Goal: Navigation & Orientation: Find specific page/section

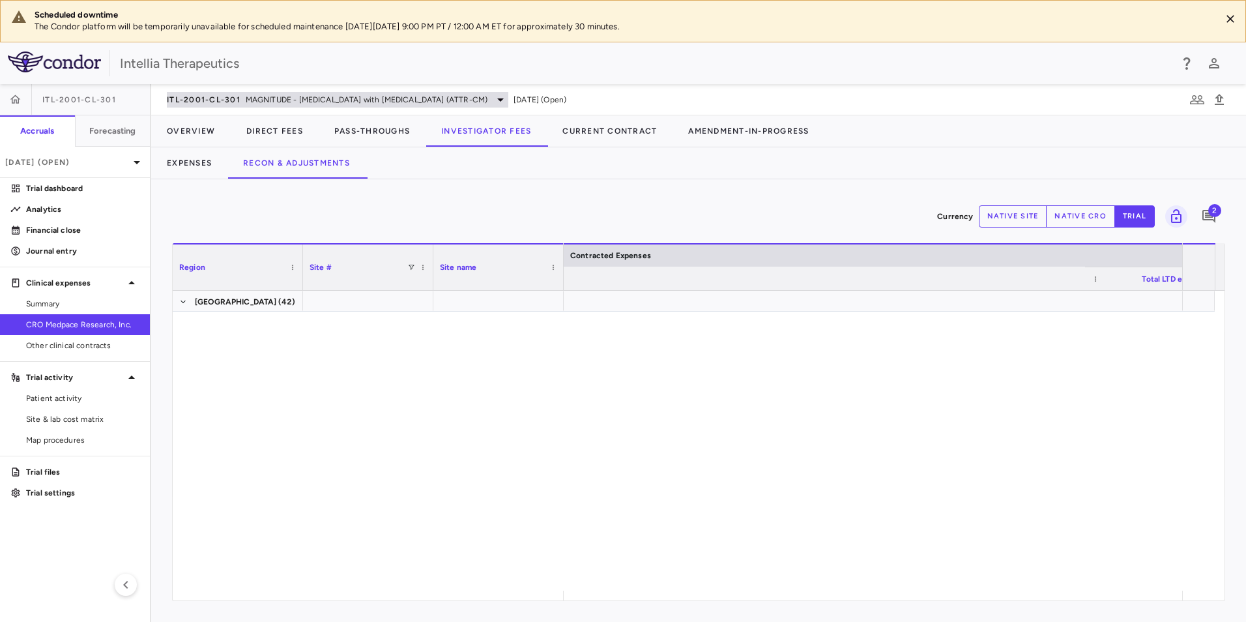
scroll to position [0, 685]
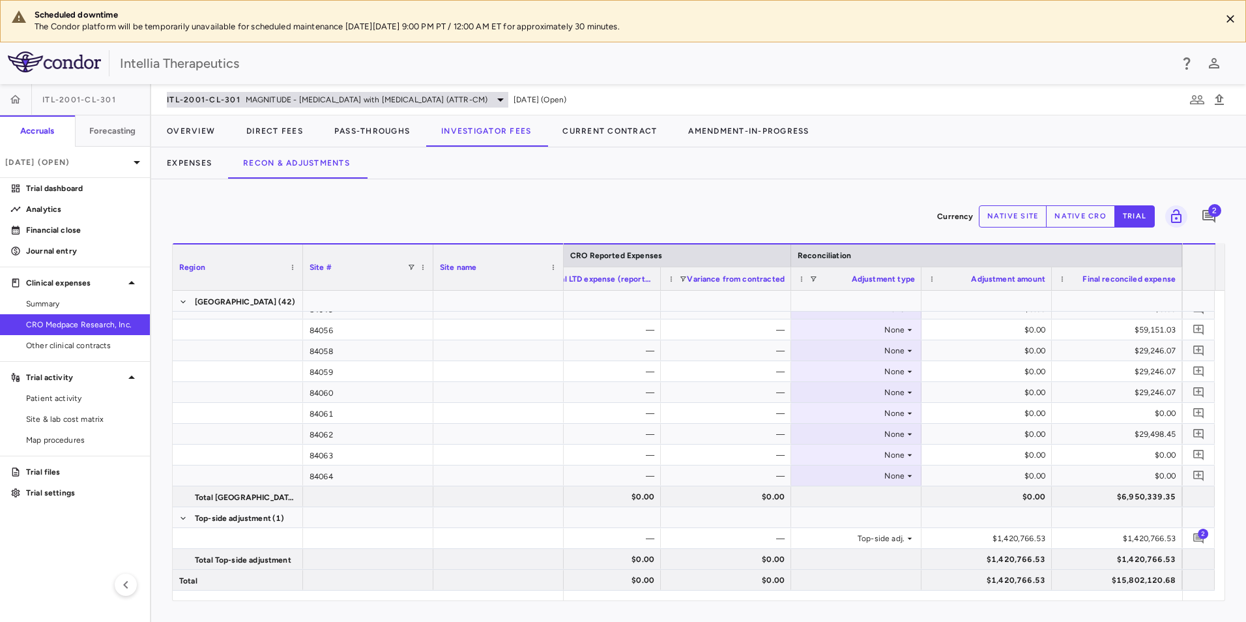
click at [280, 96] on span "MAGNITUDE - [MEDICAL_DATA] with [MEDICAL_DATA] (ATTR-CM)" at bounding box center [367, 100] width 242 height 12
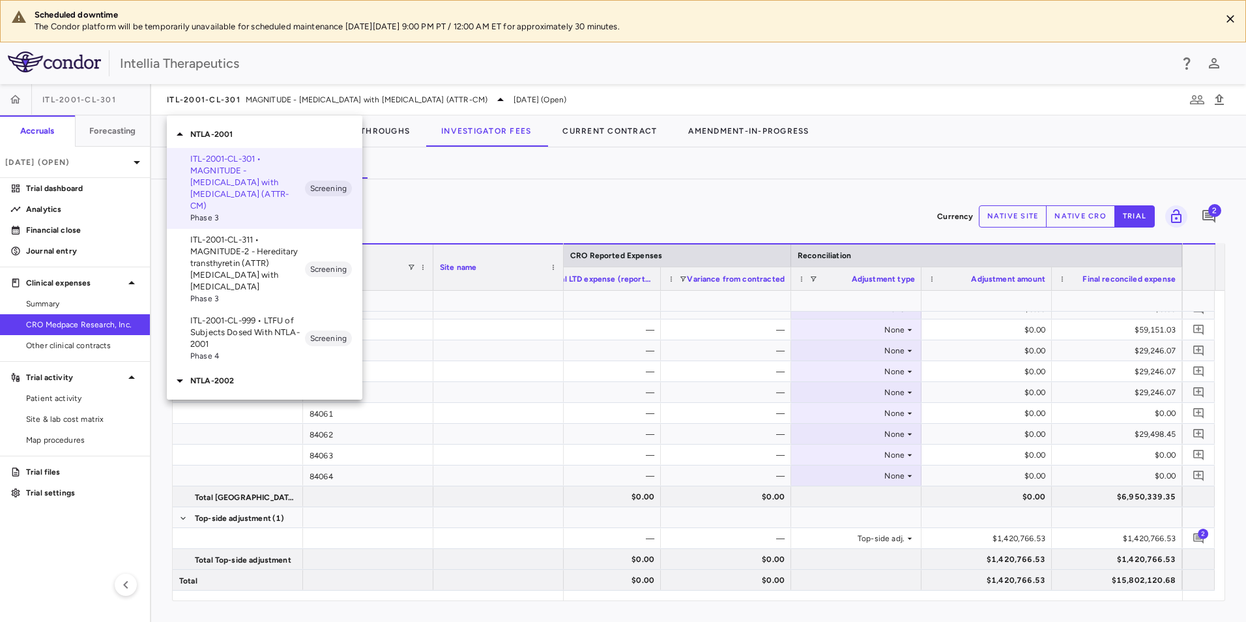
click at [180, 132] on icon at bounding box center [180, 133] width 7 height 3
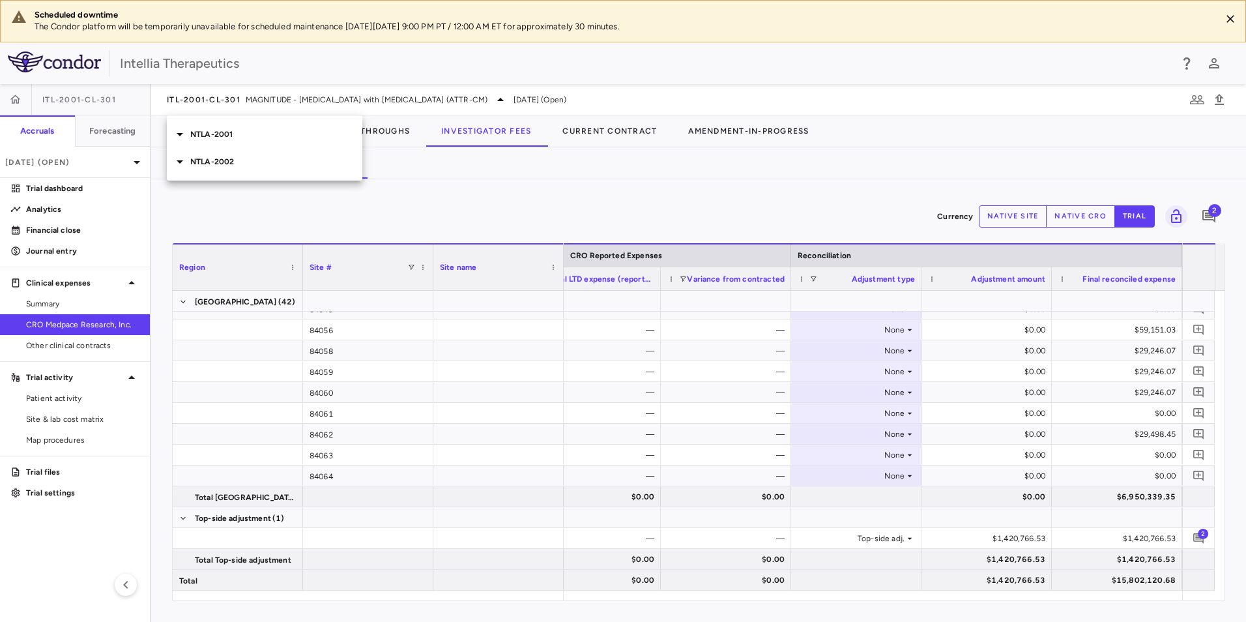
click at [212, 168] on div "NTLA-2002" at bounding box center [265, 161] width 196 height 27
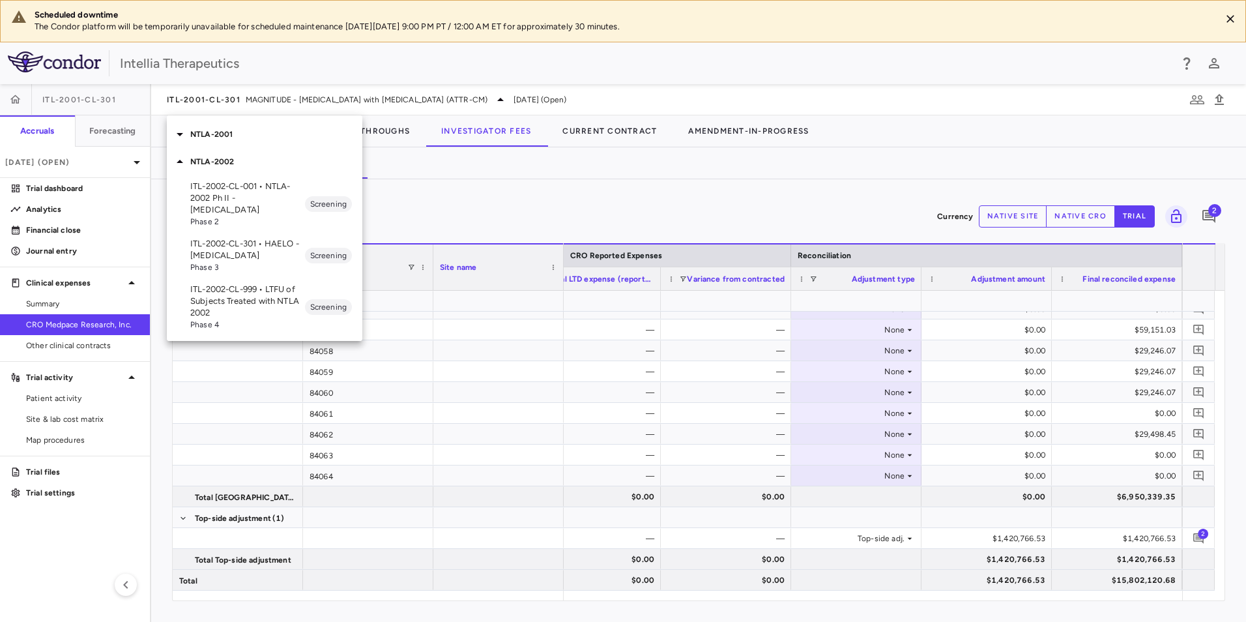
click at [274, 233] on div "ITL-2002-CL-301 • HAELO - [MEDICAL_DATA] Phase 3 Screening" at bounding box center [265, 256] width 196 height 46
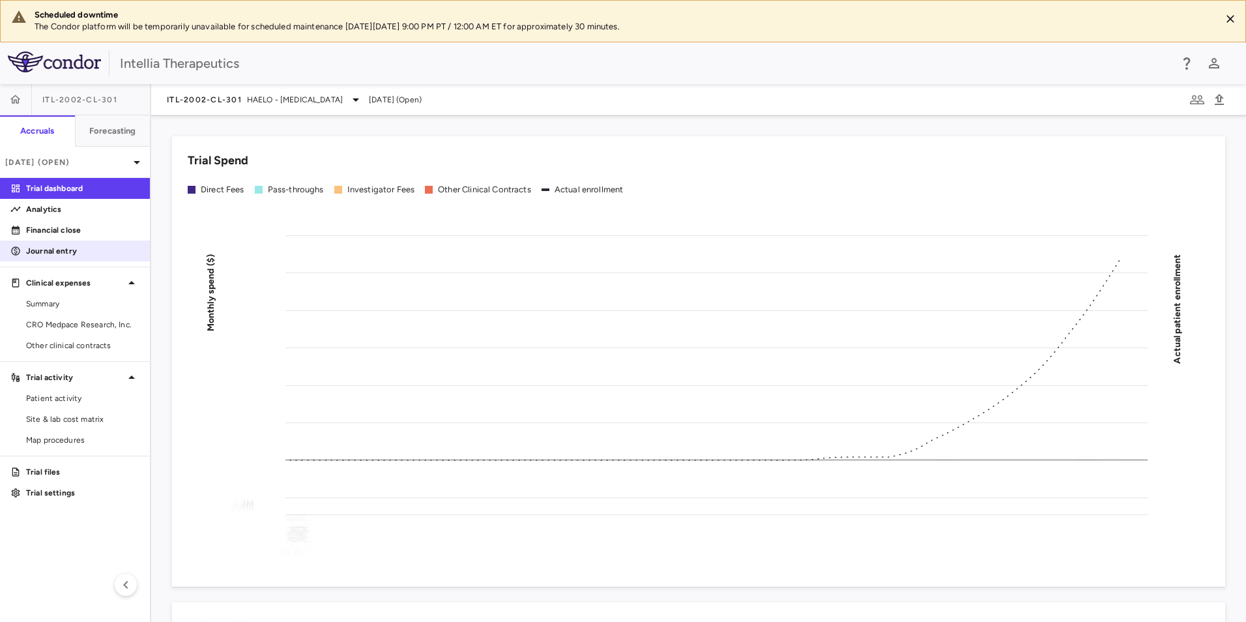
click at [51, 248] on p "Journal entry" at bounding box center [82, 251] width 113 height 12
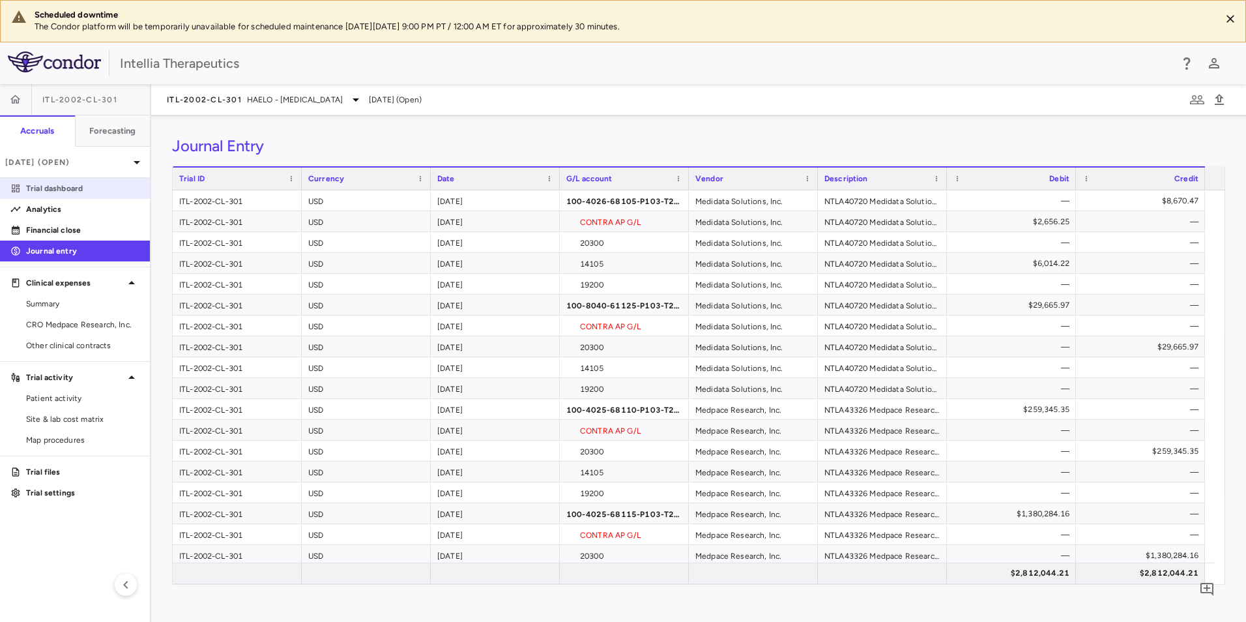
click at [63, 185] on p "Trial dashboard" at bounding box center [82, 189] width 113 height 12
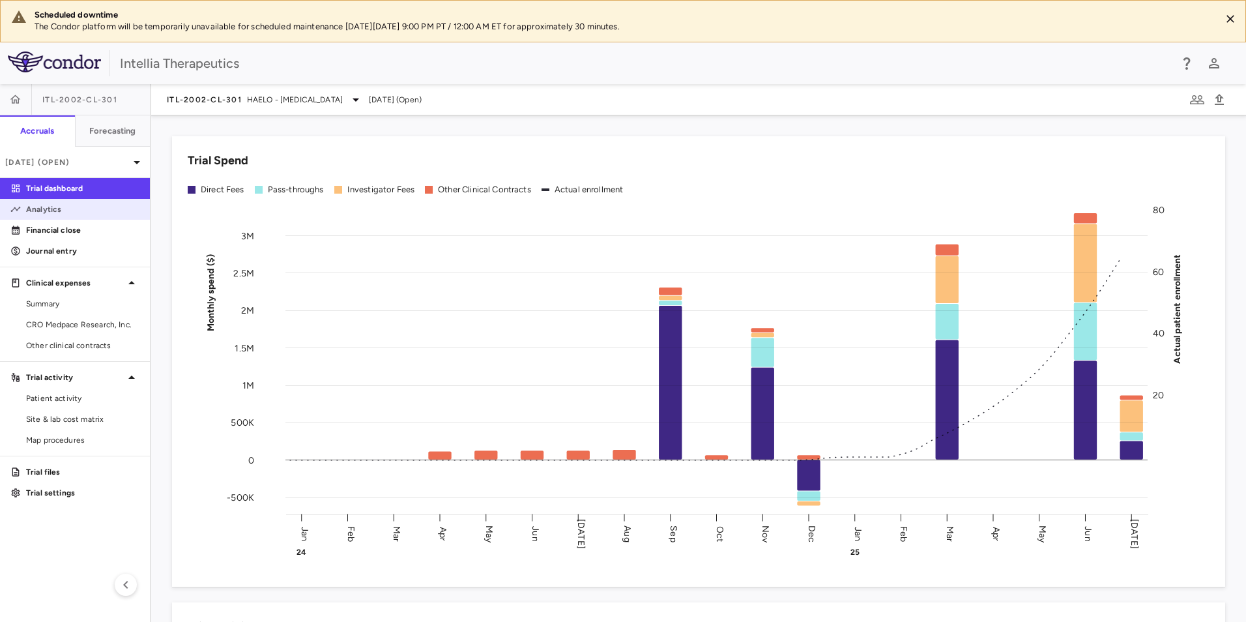
click at [74, 211] on p "Analytics" at bounding box center [82, 209] width 113 height 12
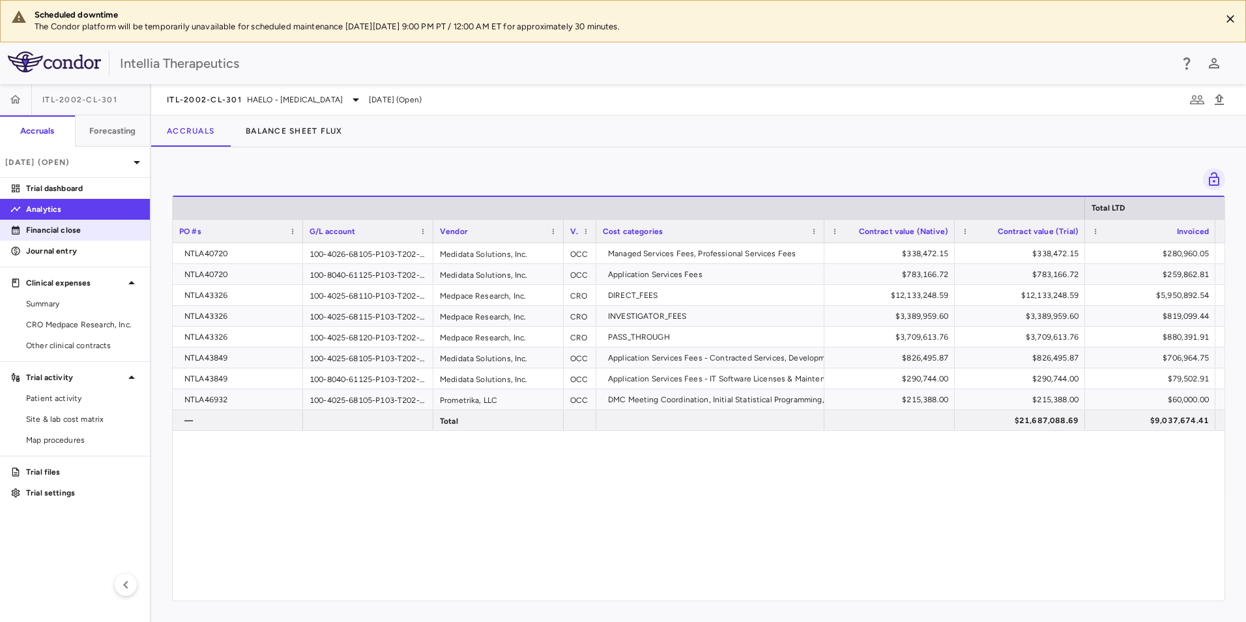
click at [83, 228] on p "Financial close" at bounding box center [82, 230] width 113 height 12
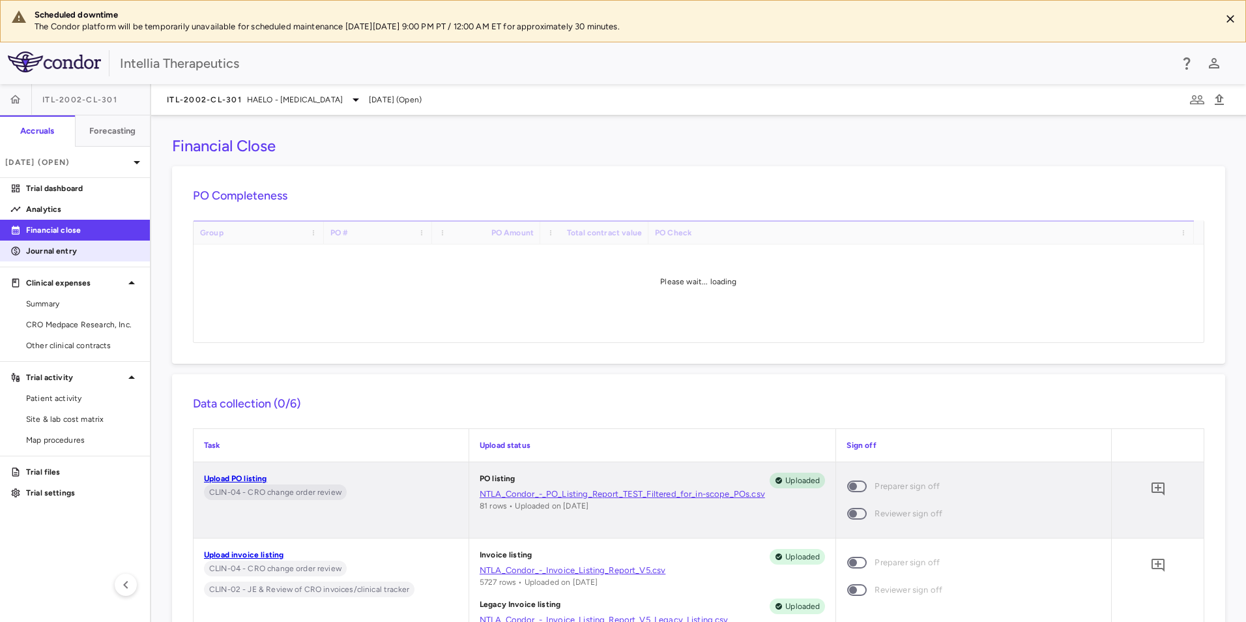
click at [86, 248] on p "Journal entry" at bounding box center [82, 251] width 113 height 12
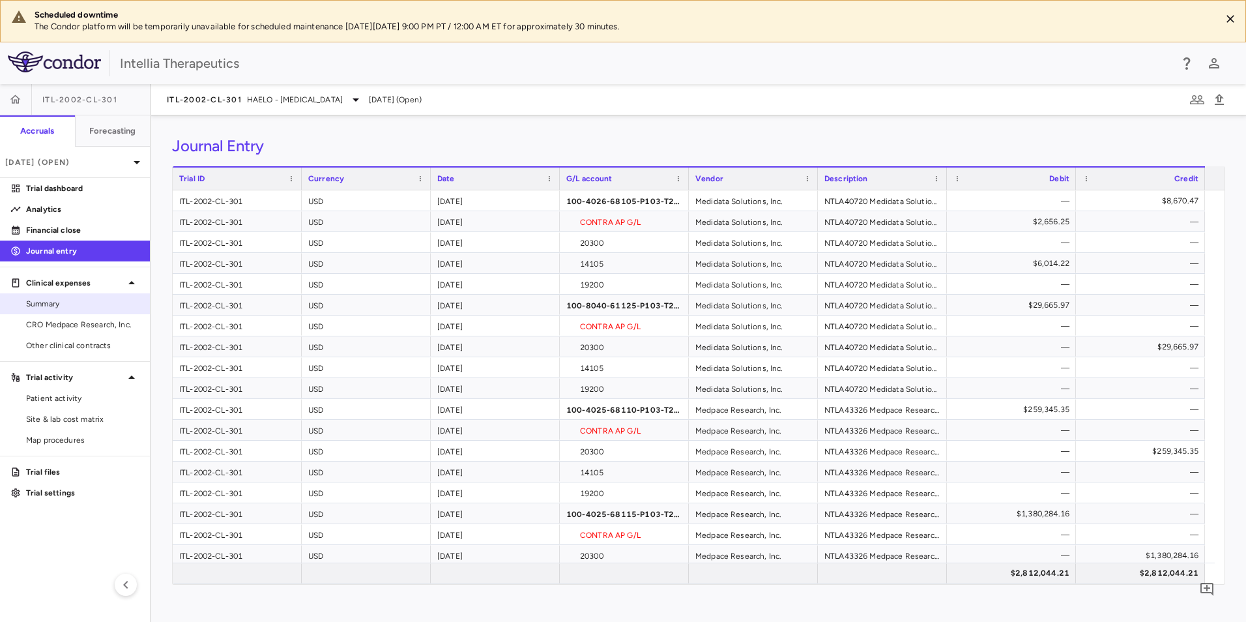
click at [89, 311] on link "Summary" at bounding box center [75, 304] width 150 height 20
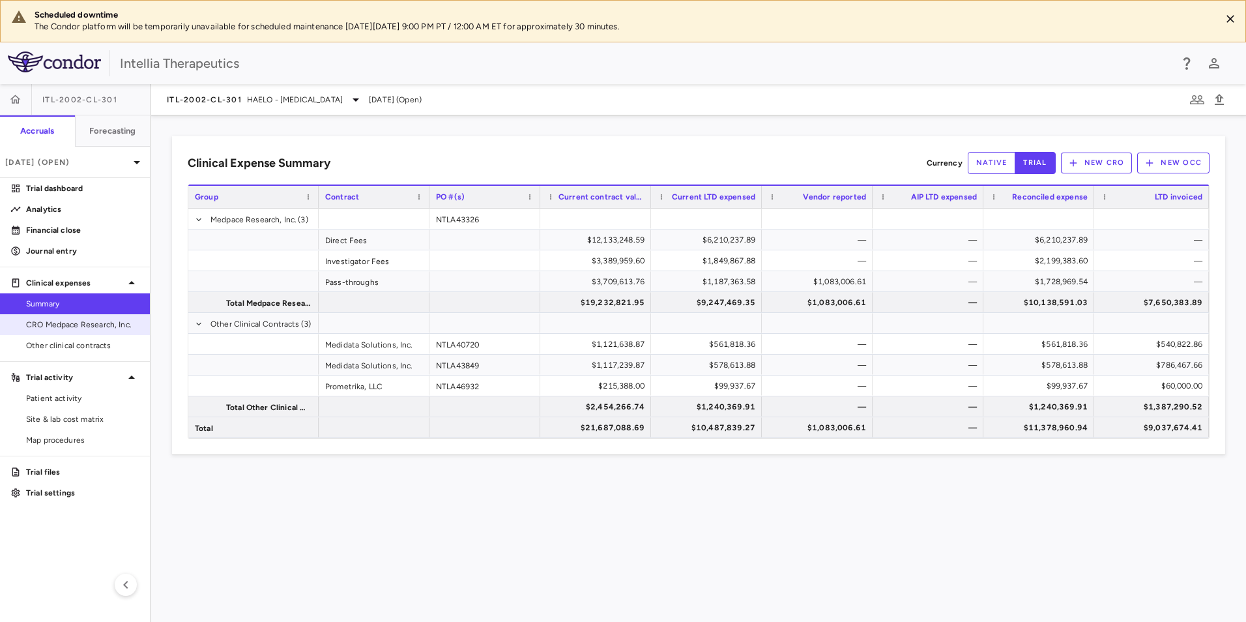
click at [96, 318] on link "CRO Medpace Research, Inc." at bounding box center [75, 325] width 150 height 20
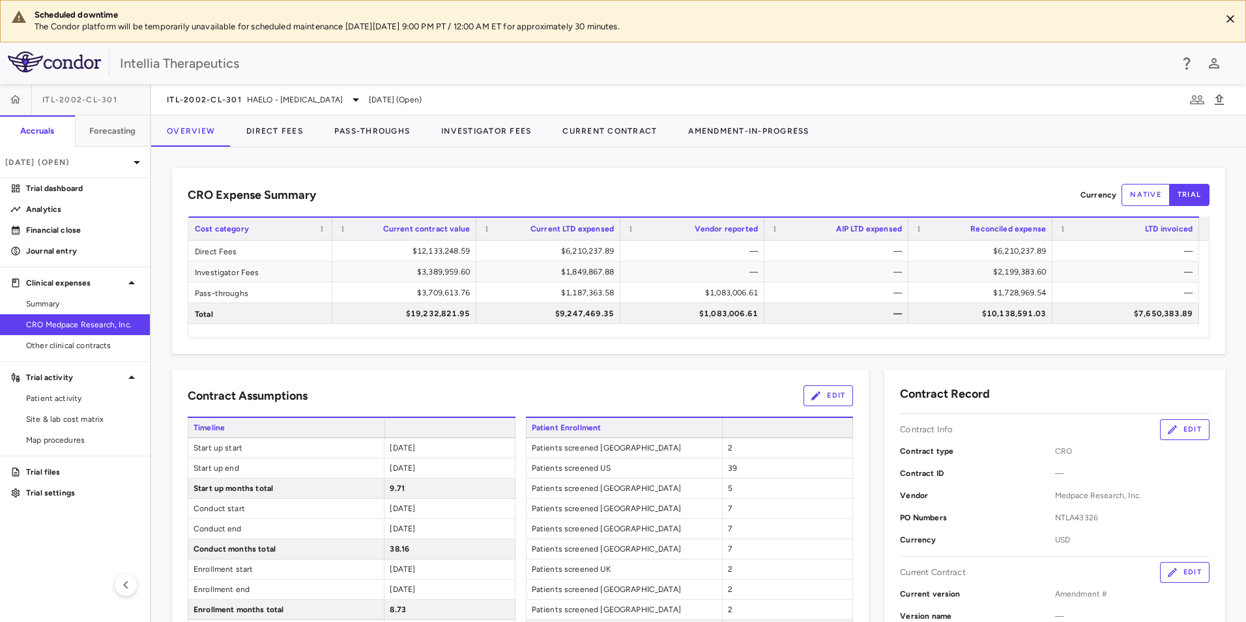
click at [561, 114] on div "ITL-2002-CL-301 HAELO - [MEDICAL_DATA] [DATE] (Open)" at bounding box center [698, 99] width 1095 height 31
drag, startPoint x: 481, startPoint y: 147, endPoint x: 521, endPoint y: 131, distance: 43.3
click at [483, 147] on div "Overview Direct Fees Pass-Throughs Investigator Fees Current Contract Amendment…" at bounding box center [488, 131] width 674 height 32
click at [529, 128] on button "Investigator Fees" at bounding box center [486, 130] width 121 height 31
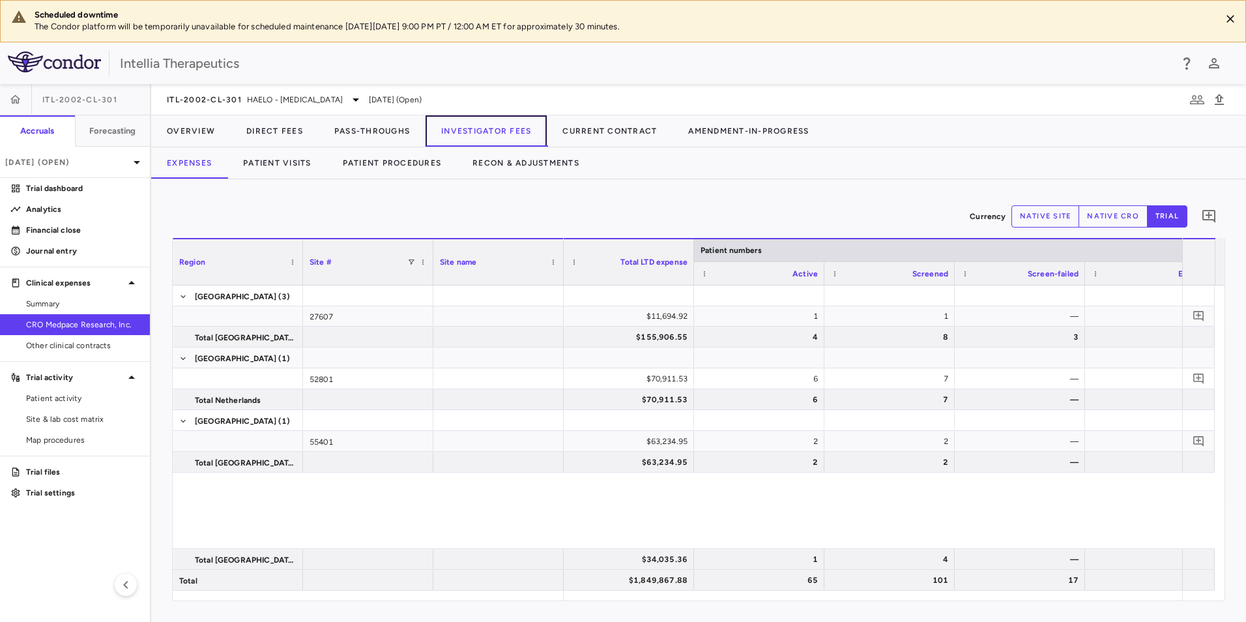
scroll to position [759, 0]
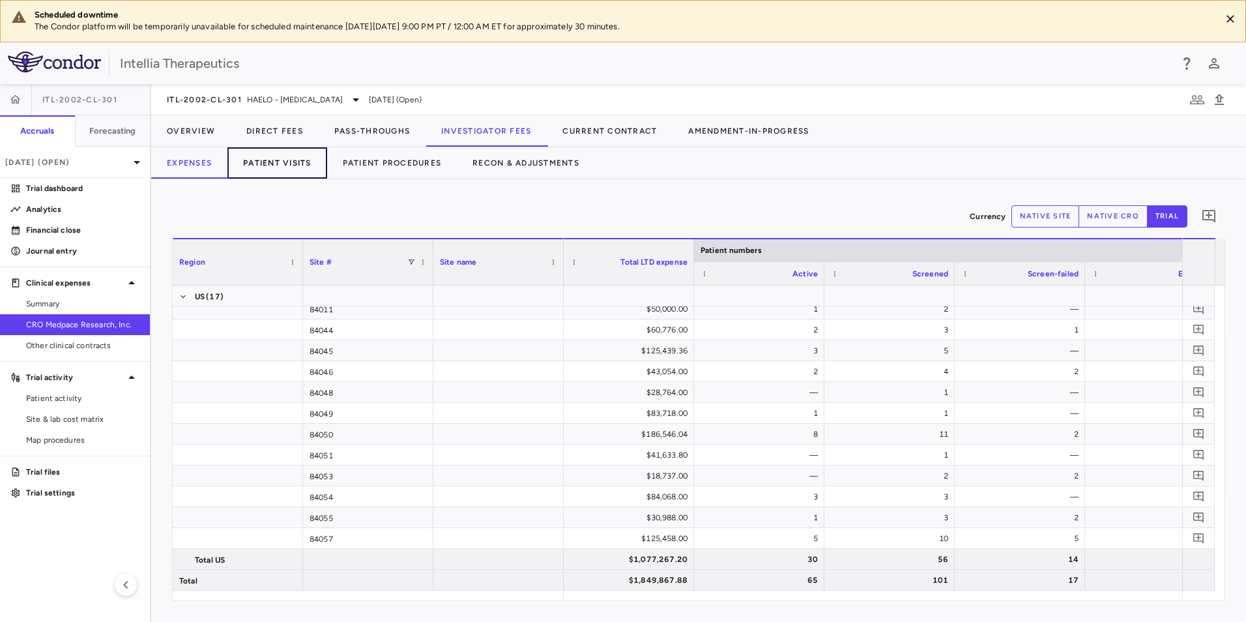
click at [299, 163] on button "Patient Visits" at bounding box center [277, 162] width 100 height 31
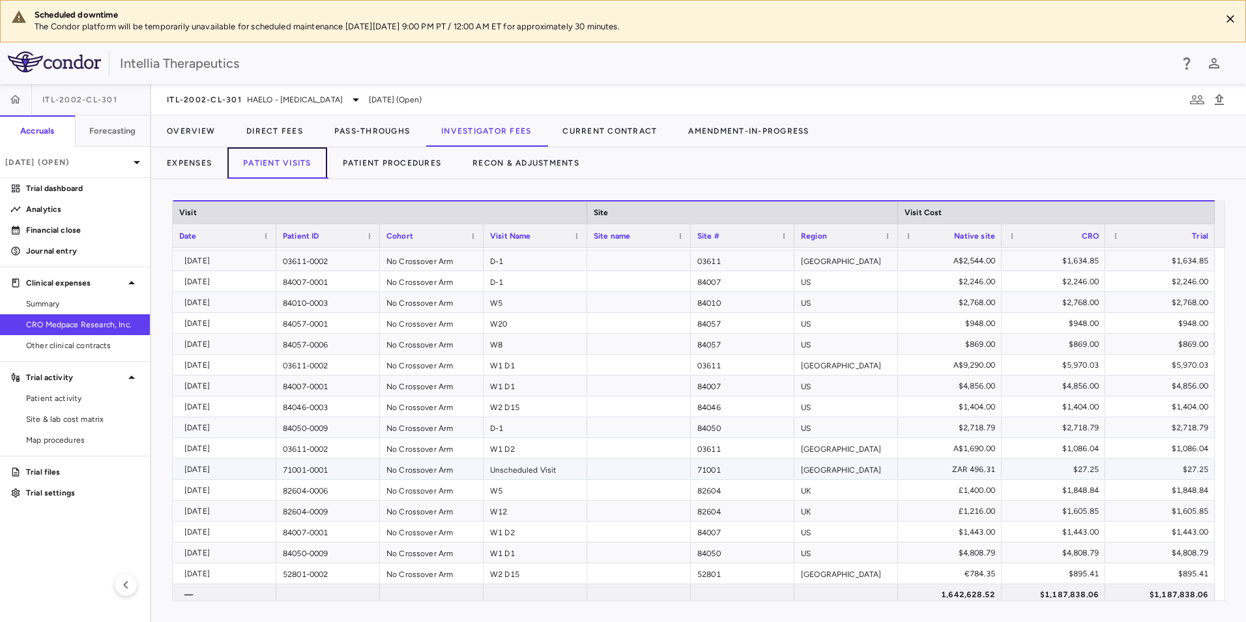
scroll to position [11162, 0]
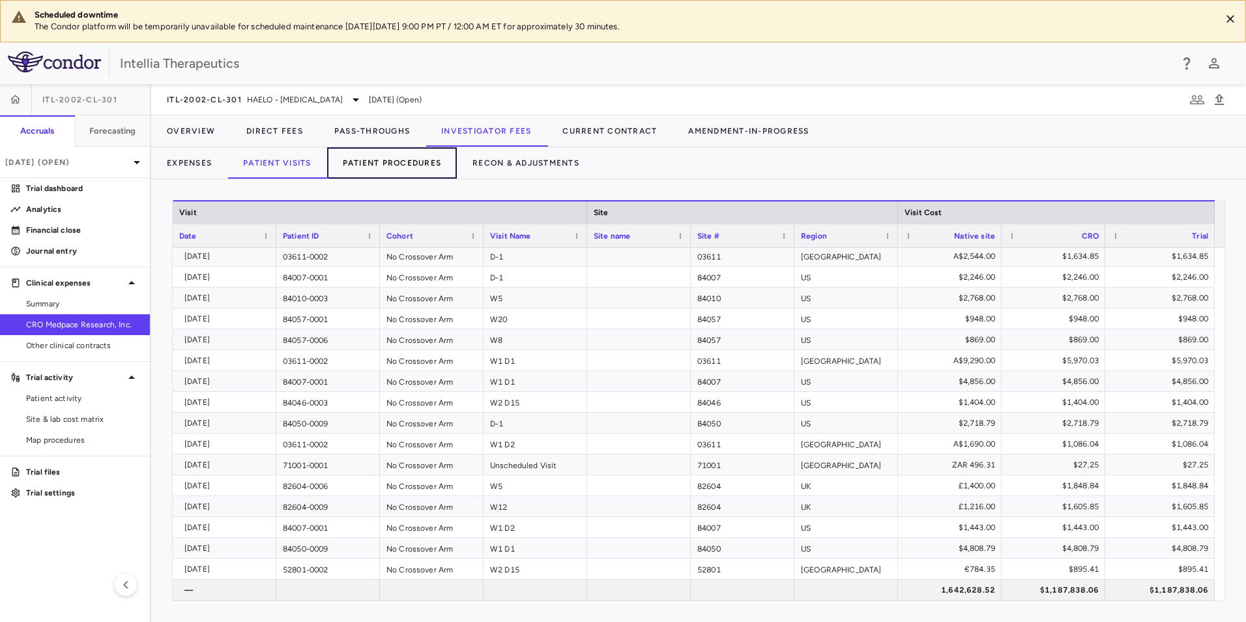
click at [429, 173] on button "Patient Procedures" at bounding box center [392, 162] width 130 height 31
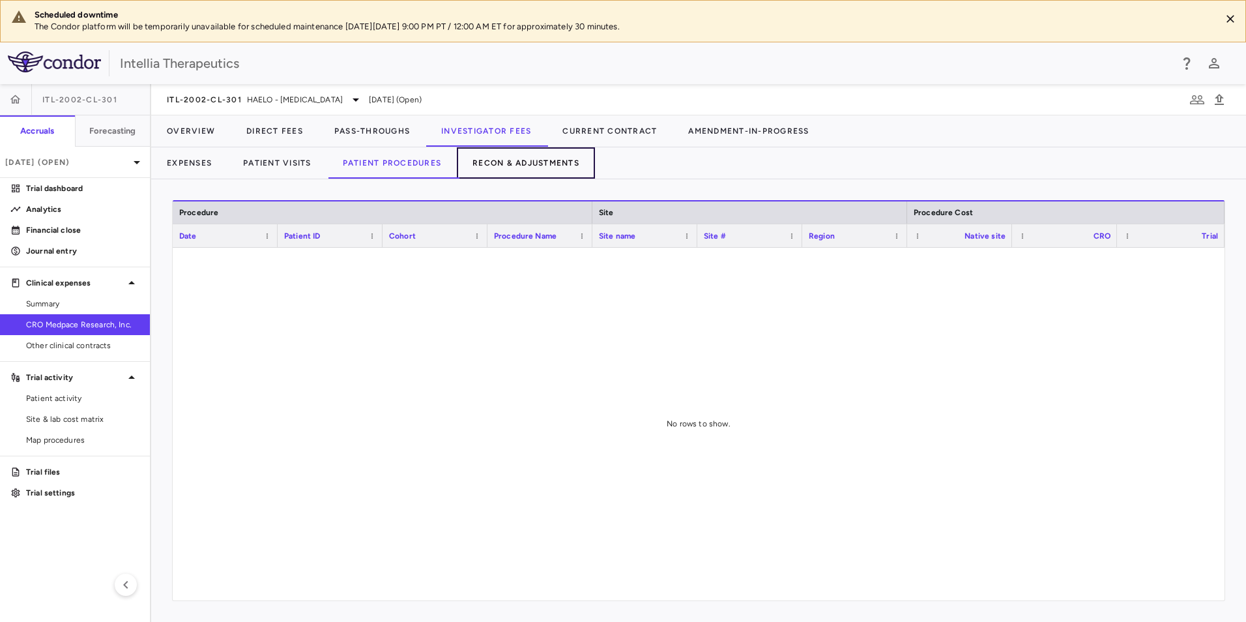
click at [527, 158] on button "Recon & Adjustments" at bounding box center [526, 162] width 138 height 31
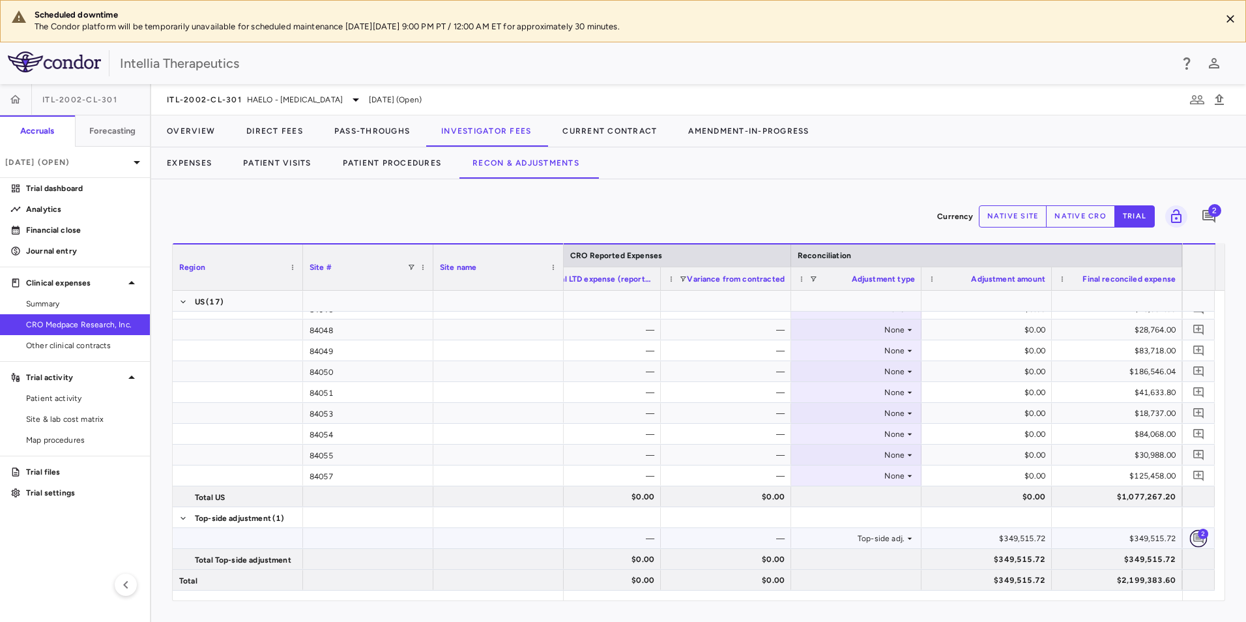
click at [1202, 540] on icon "Add comment" at bounding box center [1199, 538] width 12 height 12
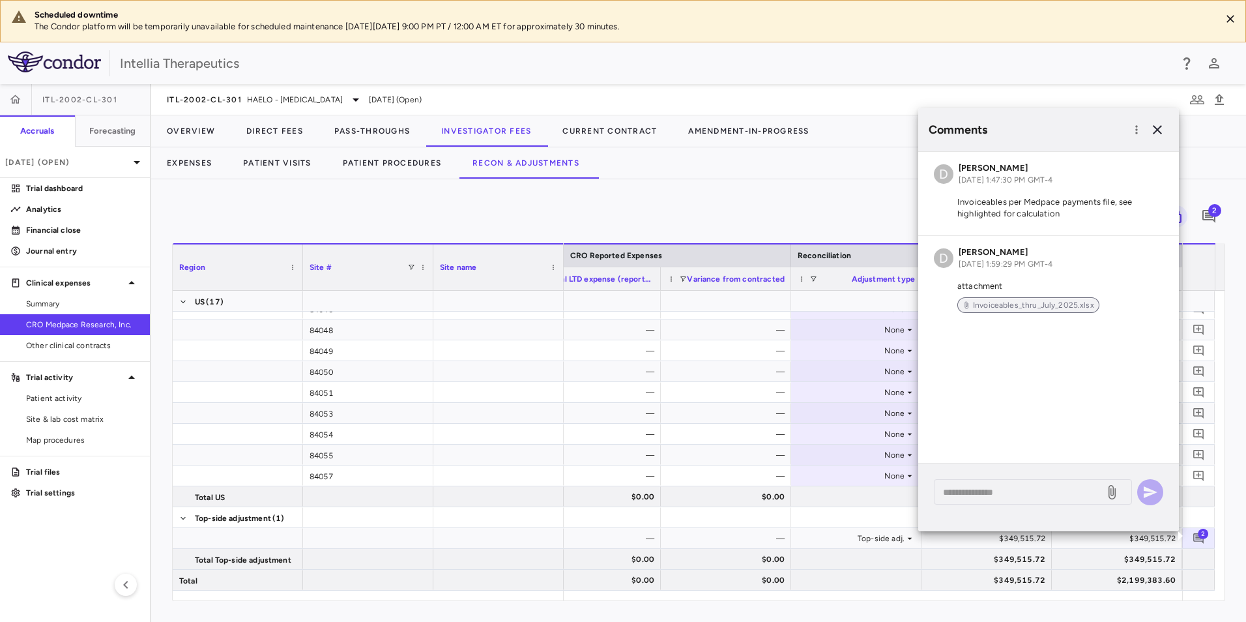
click at [1052, 299] on span "Invoiceables_thru_July_2025.xlsx" at bounding box center [1034, 305] width 132 height 12
click at [1160, 126] on icon "button" at bounding box center [1158, 130] width 16 height 16
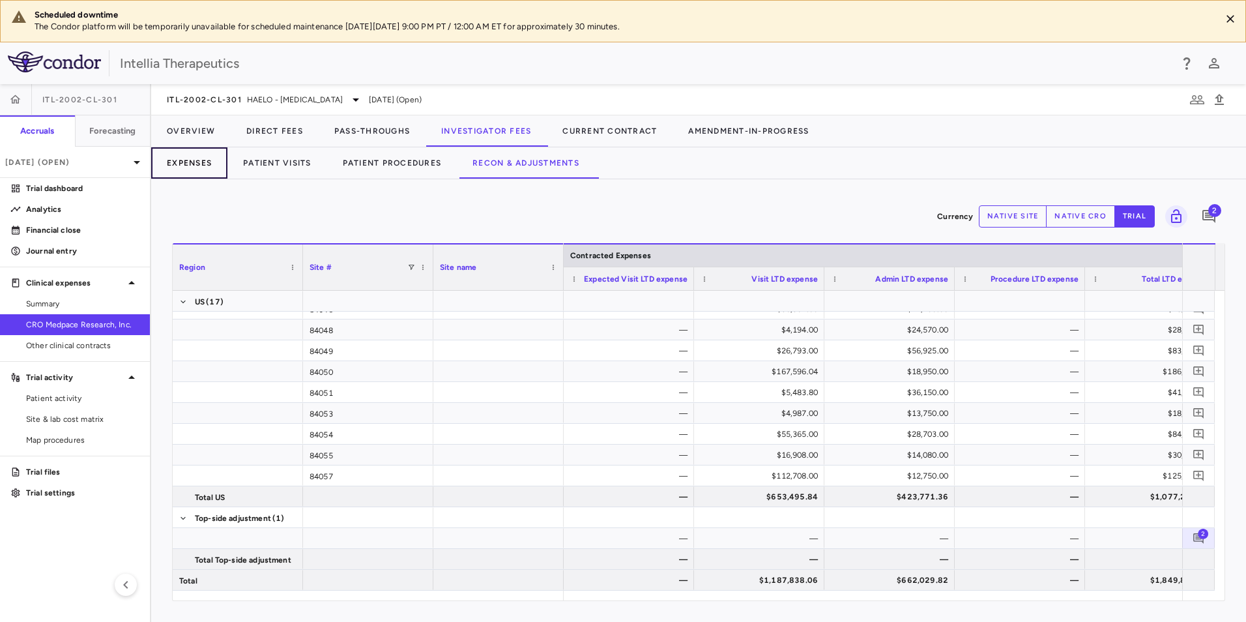
click at [195, 164] on button "Expenses" at bounding box center [189, 162] width 76 height 31
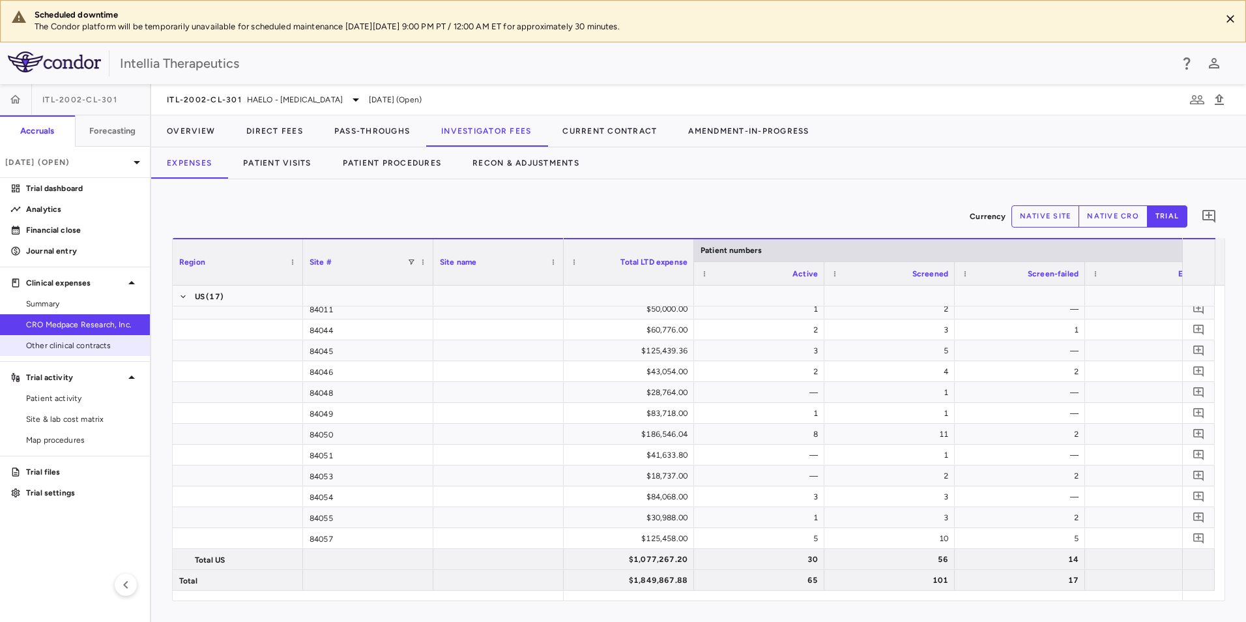
click at [63, 338] on link "Other clinical contracts" at bounding box center [75, 346] width 150 height 20
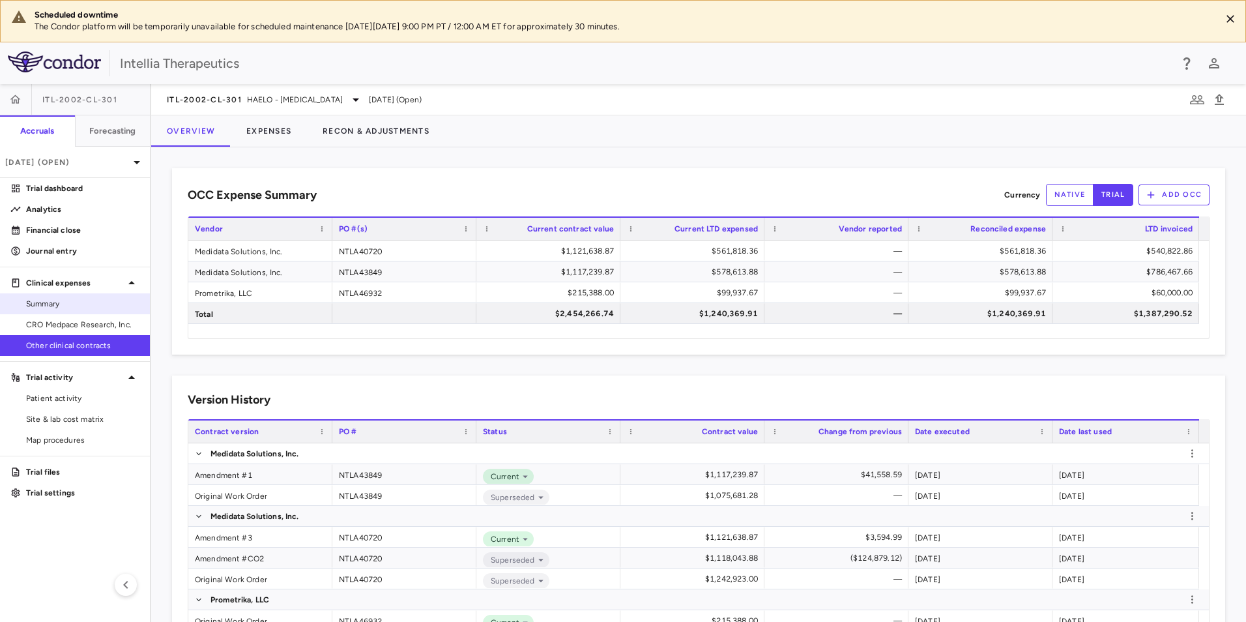
click at [70, 306] on span "Summary" at bounding box center [82, 304] width 113 height 12
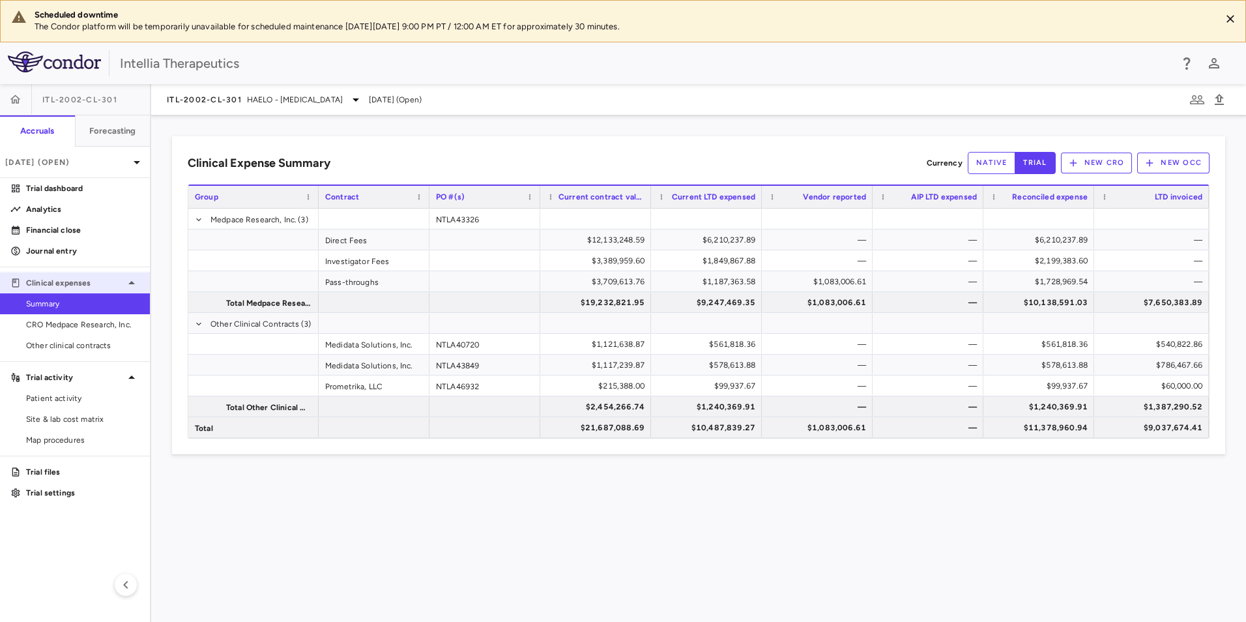
click at [73, 289] on div "Clinical expenses" at bounding box center [75, 282] width 150 height 23
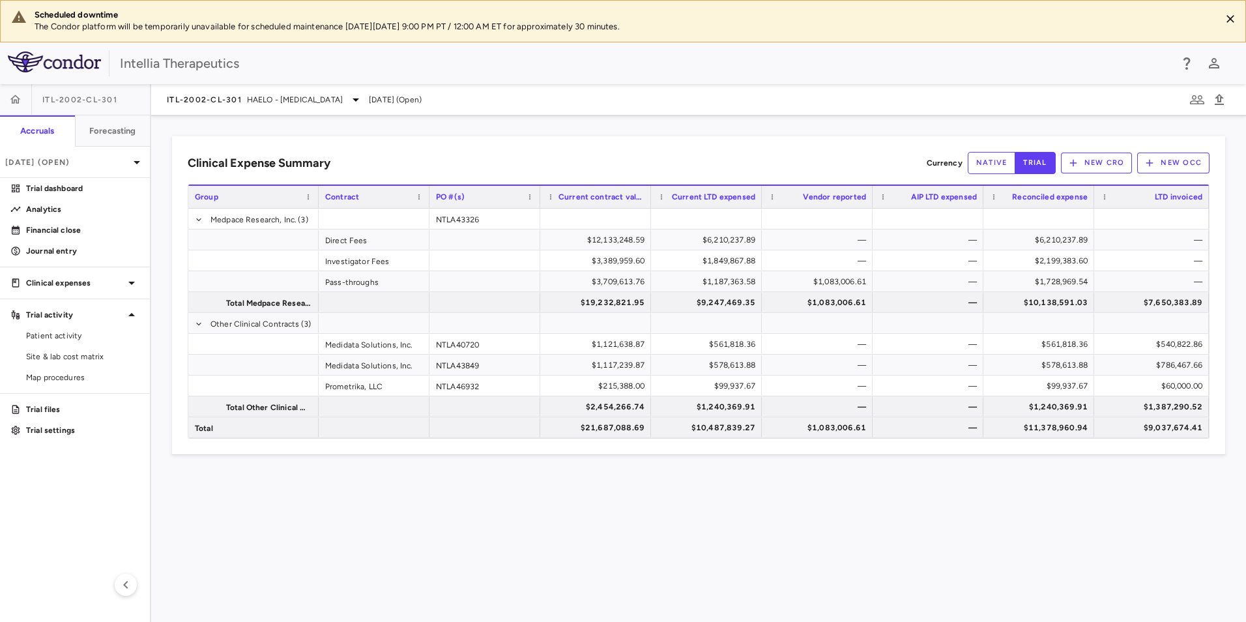
click at [81, 266] on aside "ITL-2002-CL-301 Accruals Forecasting [DATE] (Open) Trial dashboard Analytics Fi…" at bounding box center [75, 353] width 151 height 538
click at [87, 257] on link "Journal entry" at bounding box center [75, 251] width 150 height 20
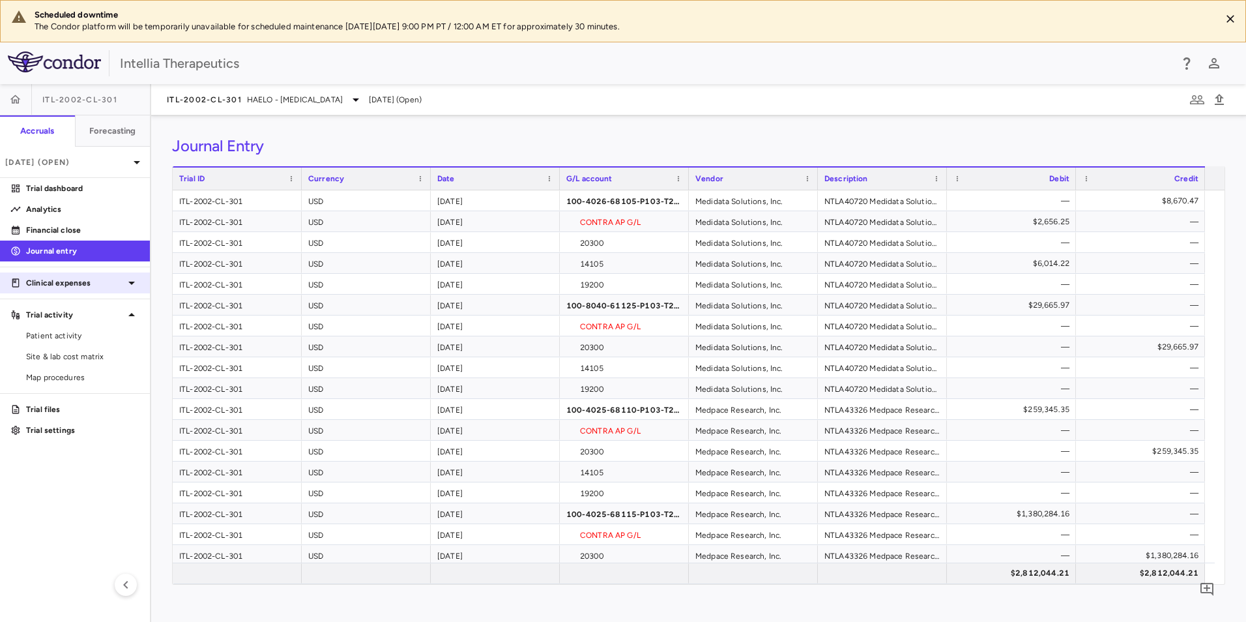
click at [72, 291] on div "Clinical expenses" at bounding box center [75, 282] width 150 height 23
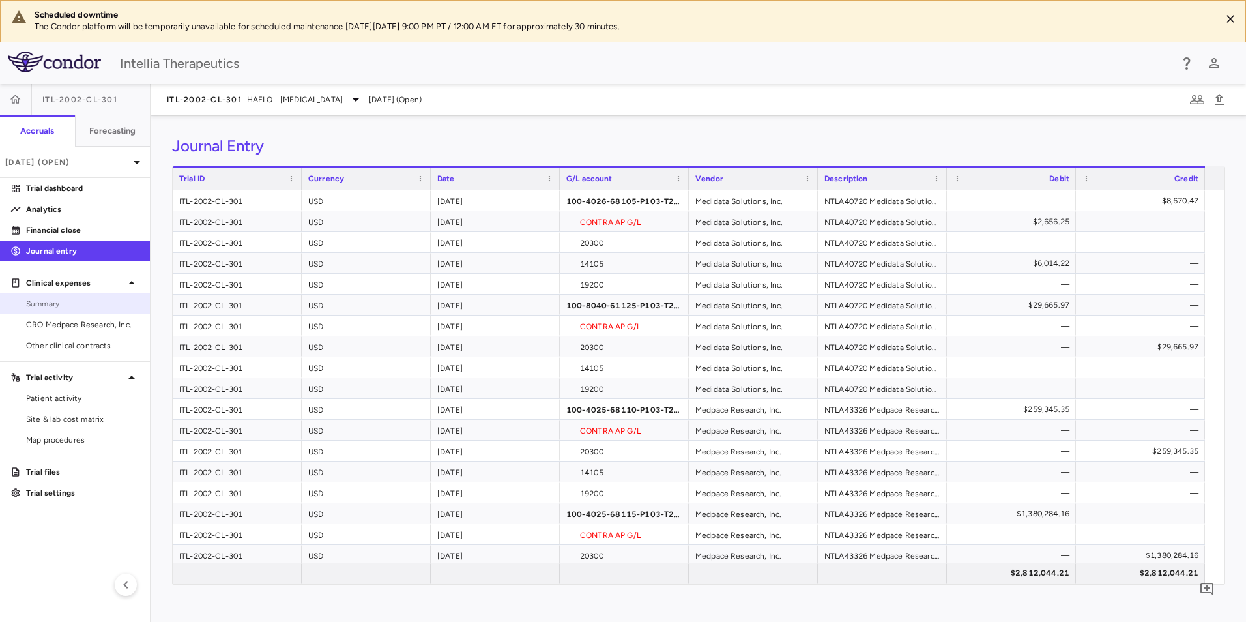
click at [67, 311] on link "Summary" at bounding box center [75, 304] width 150 height 20
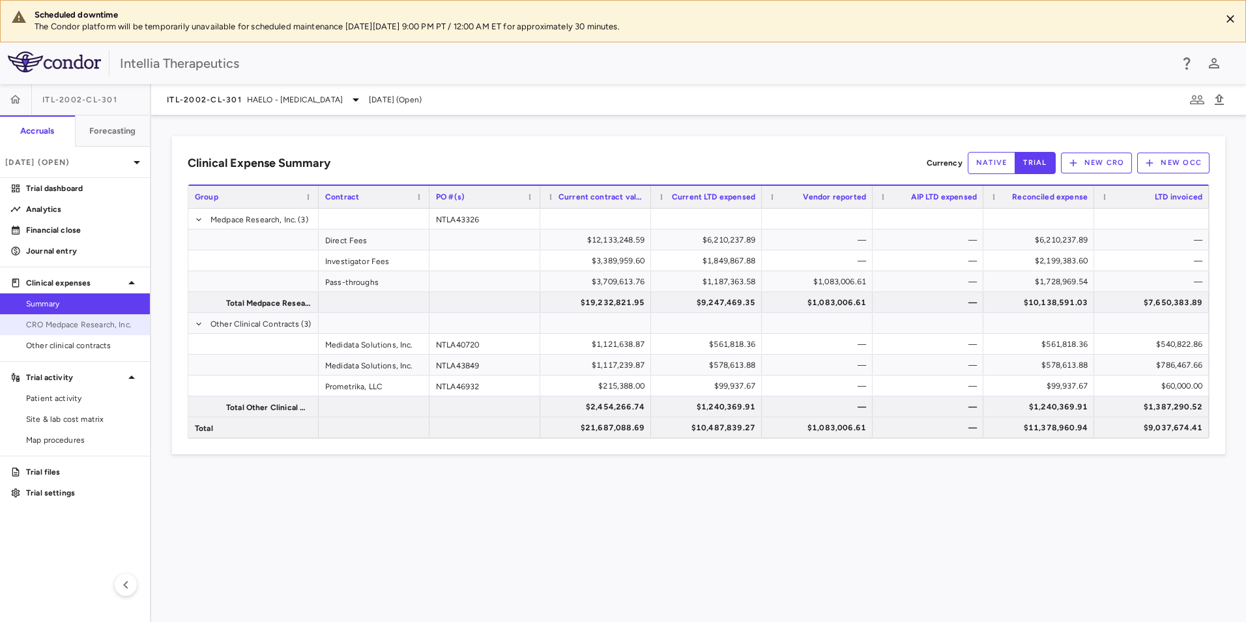
click at [65, 330] on span "CRO Medpace Research, Inc." at bounding box center [82, 325] width 113 height 12
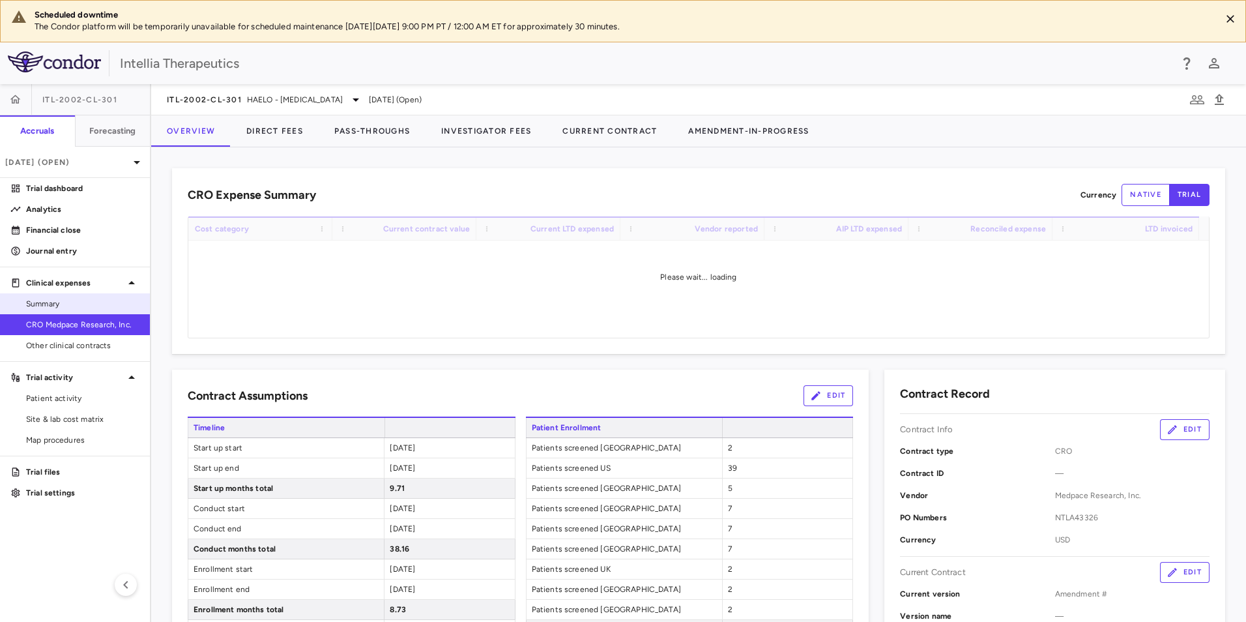
click at [68, 299] on span "Summary" at bounding box center [82, 304] width 113 height 12
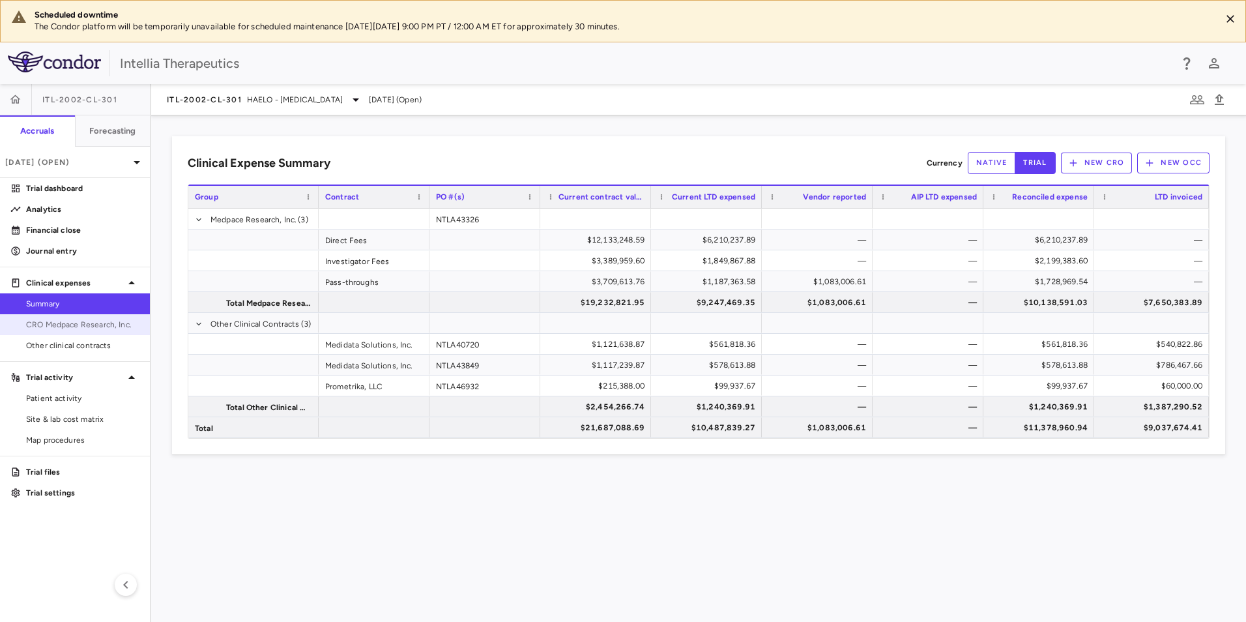
click at [69, 332] on link "CRO Medpace Research, Inc." at bounding box center [75, 325] width 150 height 20
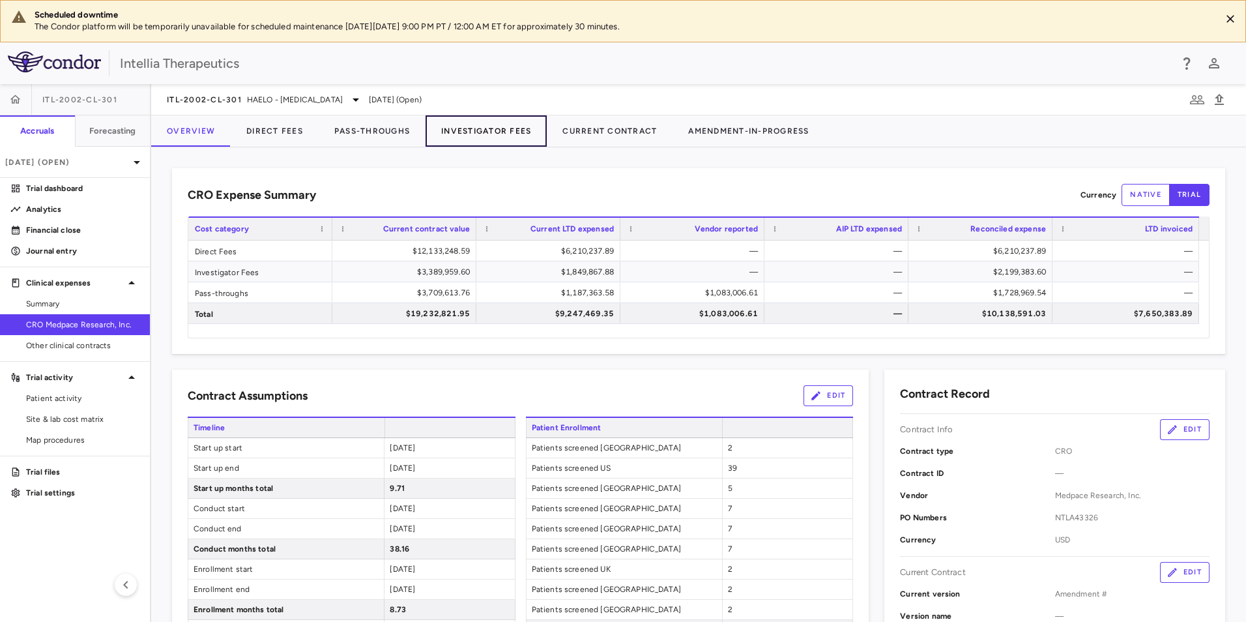
click at [493, 130] on button "Investigator Fees" at bounding box center [486, 130] width 121 height 31
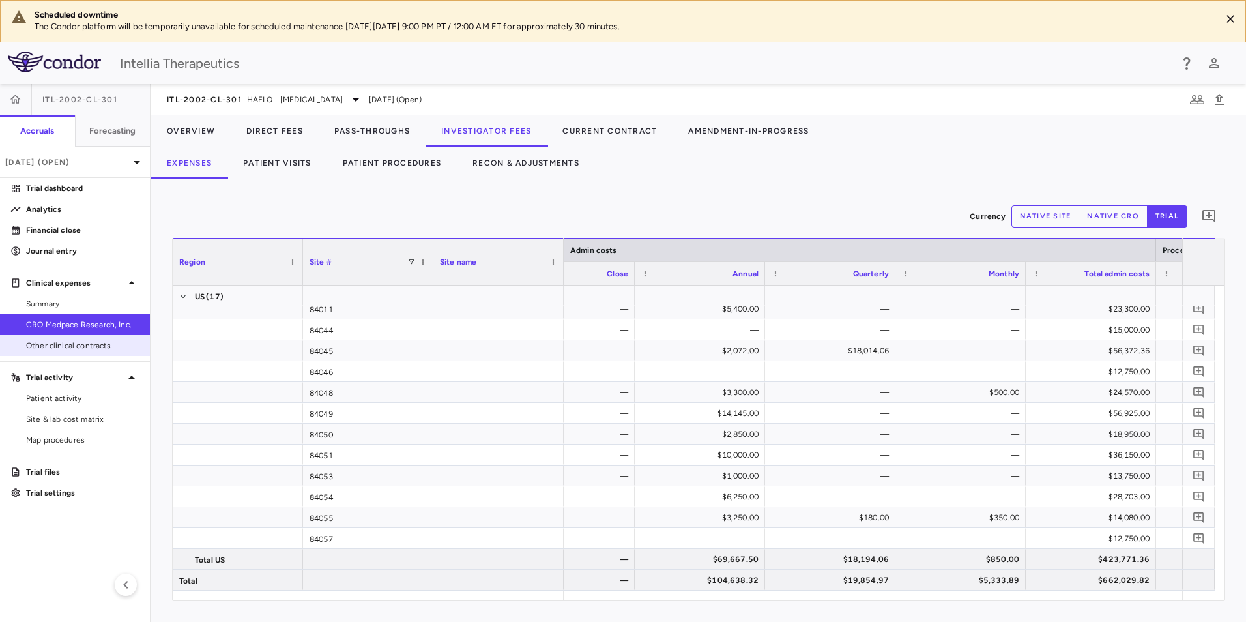
click at [80, 336] on link "Other clinical contracts" at bounding box center [75, 346] width 150 height 20
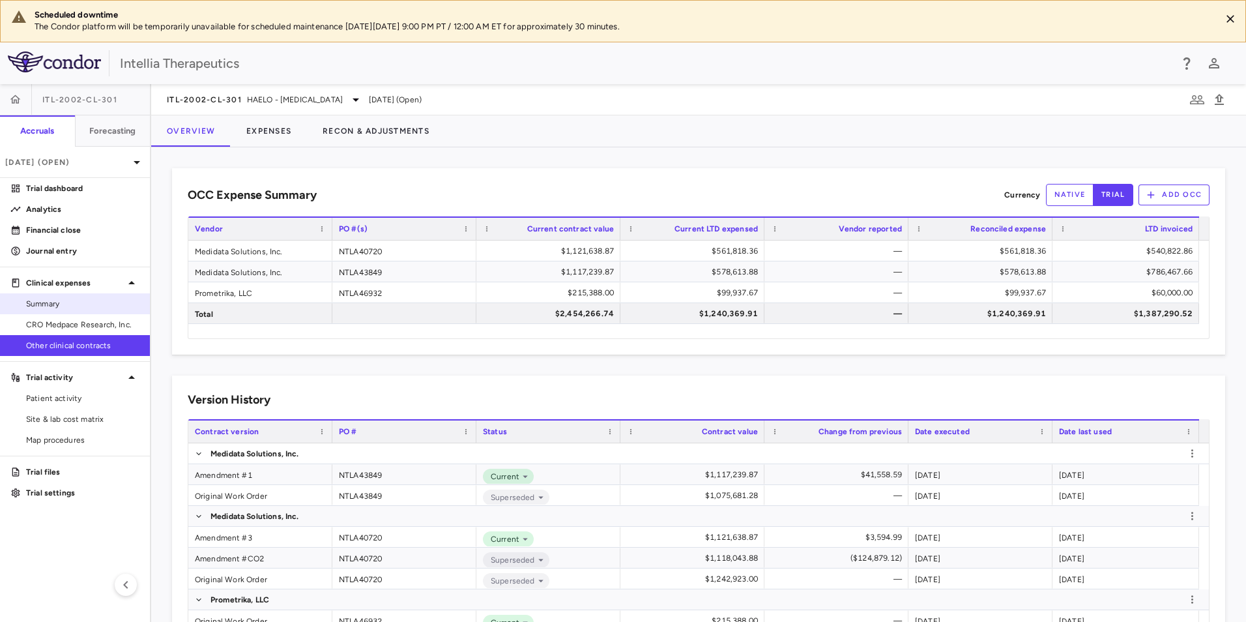
click at [46, 301] on span "Summary" at bounding box center [82, 304] width 113 height 12
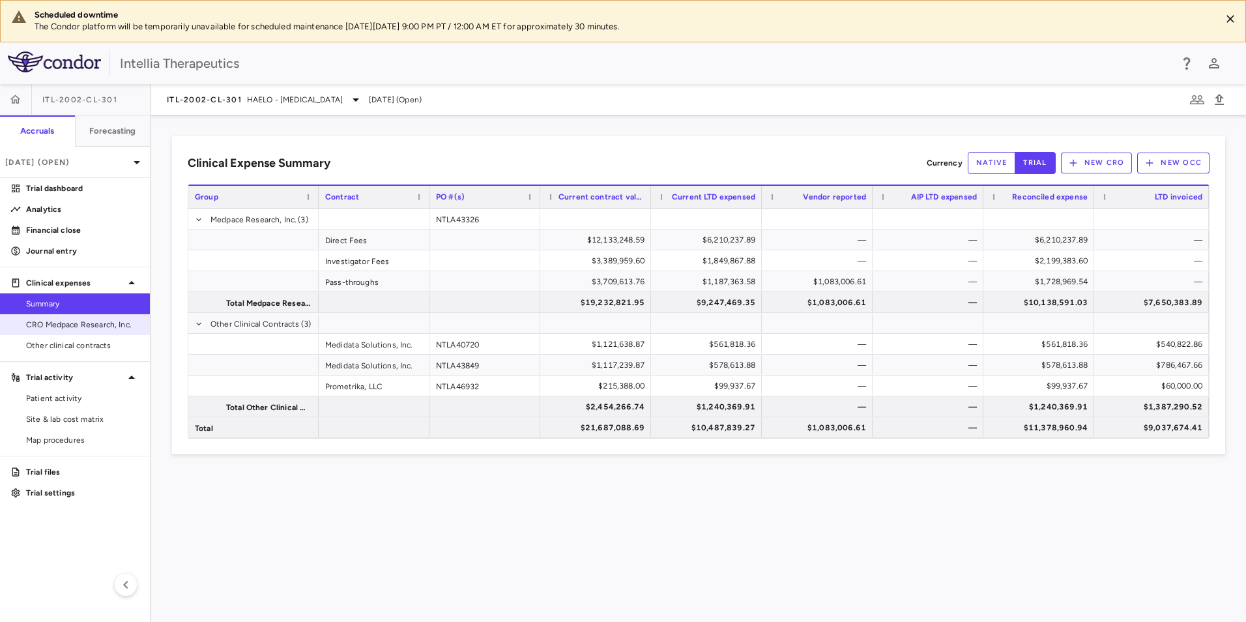
click at [60, 324] on span "CRO Medpace Research, Inc." at bounding box center [82, 325] width 113 height 12
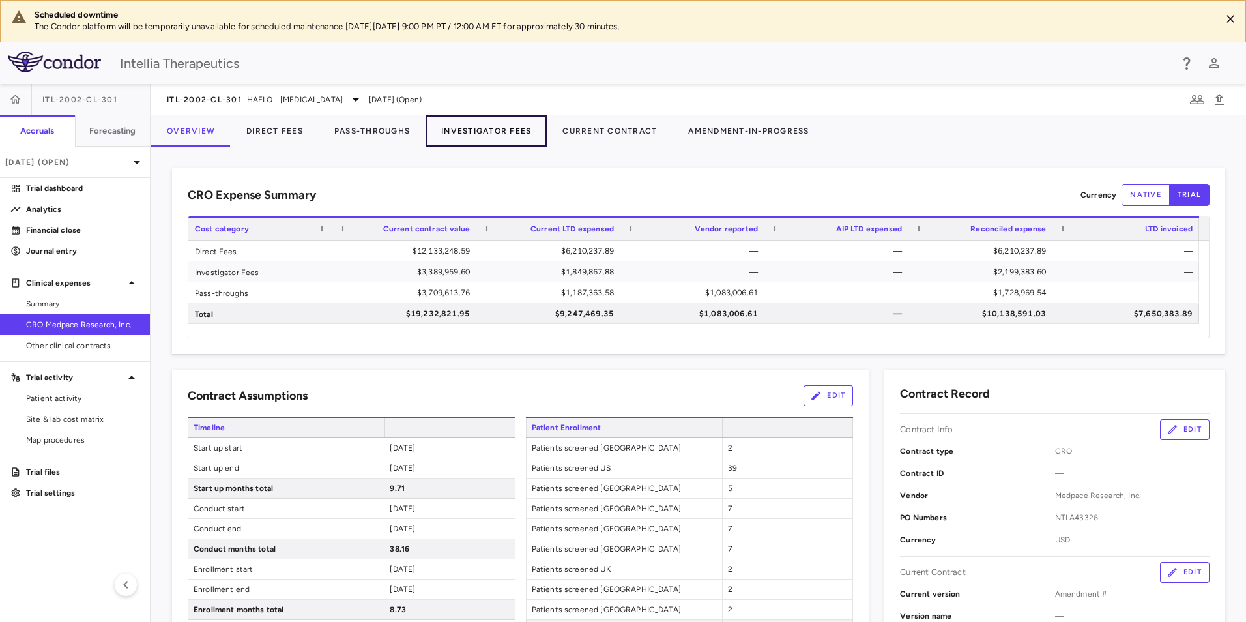
click at [481, 136] on button "Investigator Fees" at bounding box center [486, 130] width 121 height 31
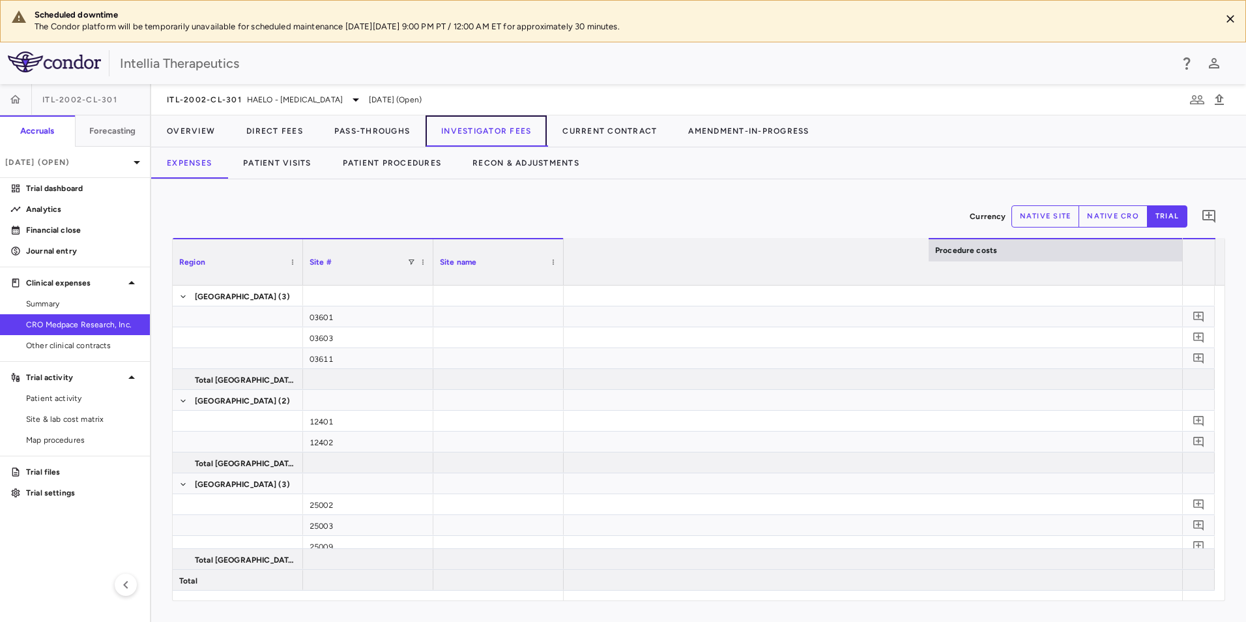
scroll to position [0, 5248]
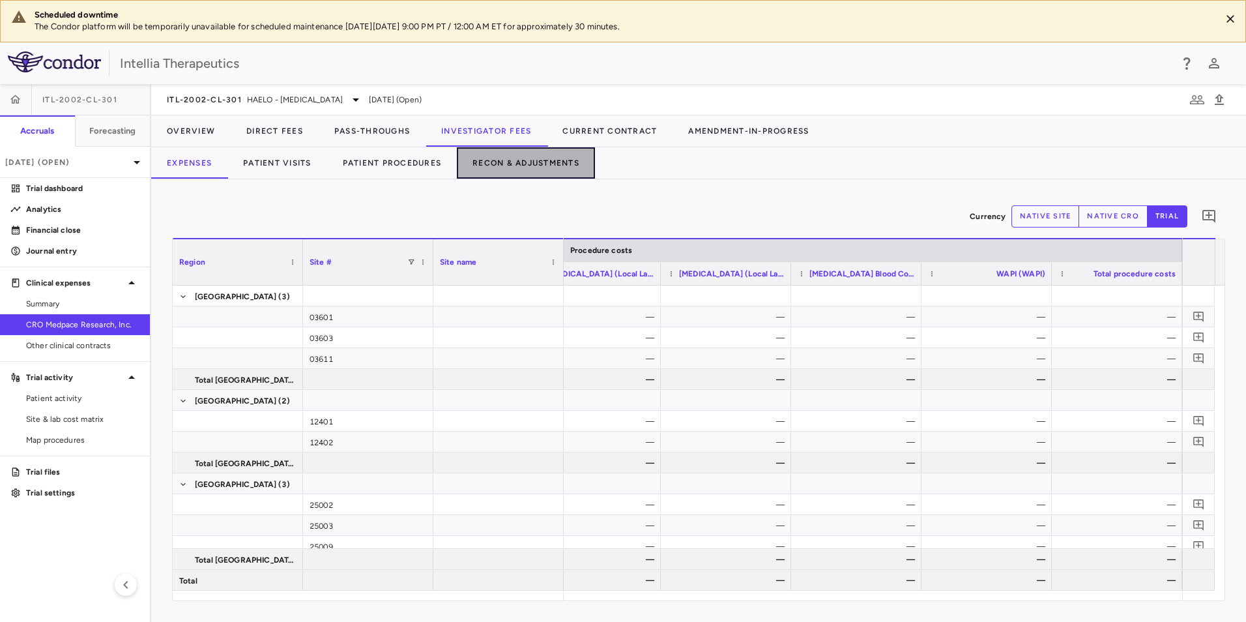
click at [558, 165] on button "Recon & Adjustments" at bounding box center [526, 162] width 138 height 31
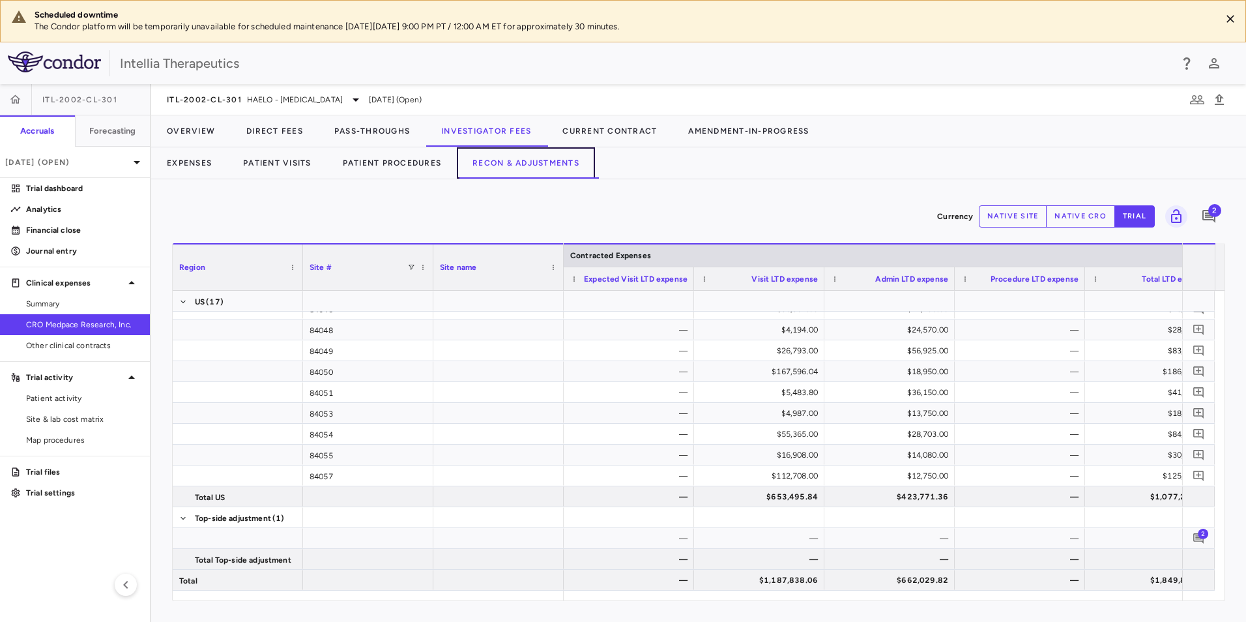
scroll to position [0, 330]
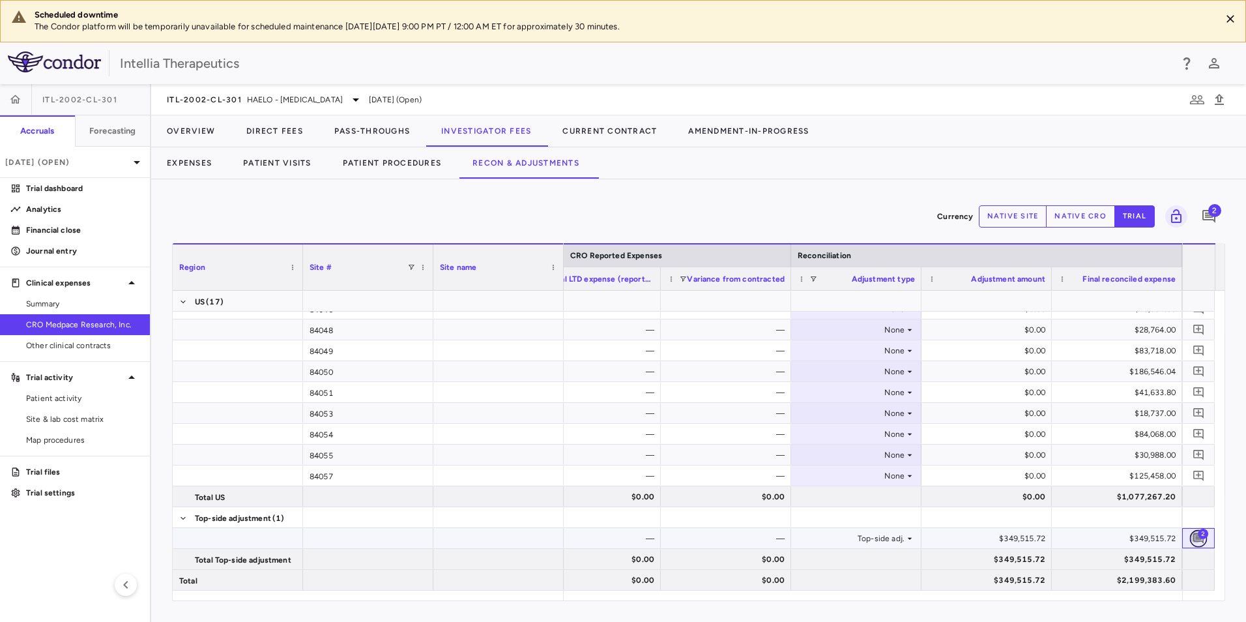
click at [1201, 543] on icon "Add comment" at bounding box center [1199, 538] width 12 height 12
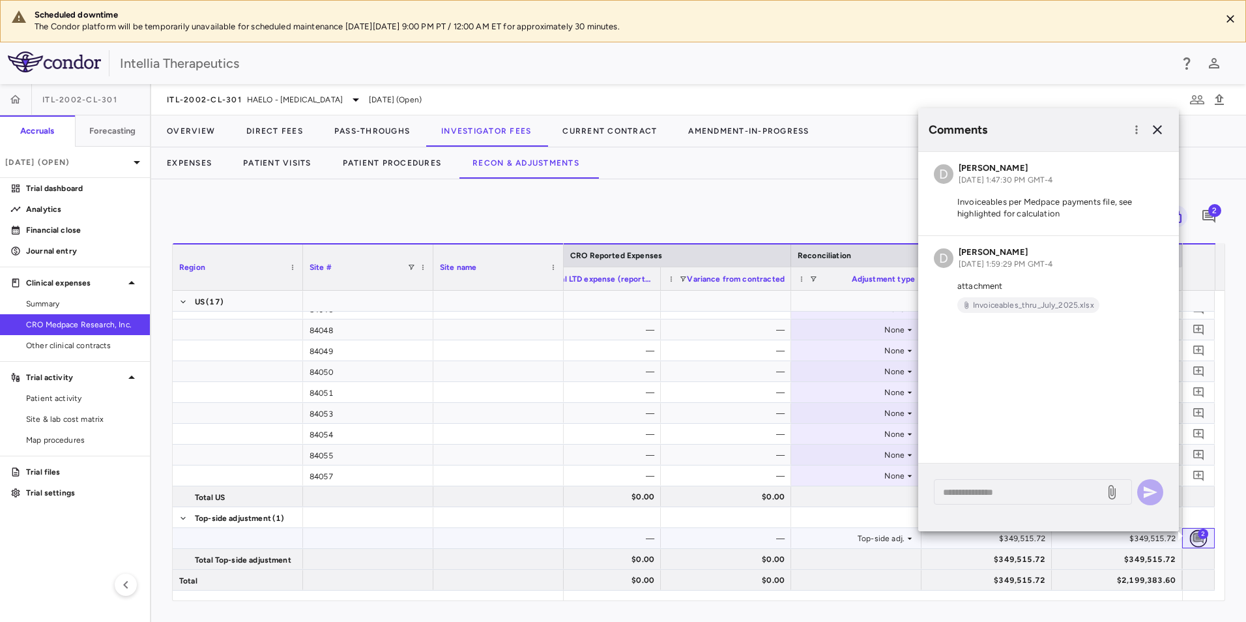
click at [1201, 543] on icon "Add comment" at bounding box center [1199, 538] width 12 height 12
click at [1084, 609] on div "Currency native site native cro trial 2 Region Drag here to set column labels R…" at bounding box center [698, 400] width 1095 height 443
drag, startPoint x: 1152, startPoint y: 133, endPoint x: 1162, endPoint y: 151, distance: 20.1
click at [1152, 132] on icon "button" at bounding box center [1158, 130] width 16 height 16
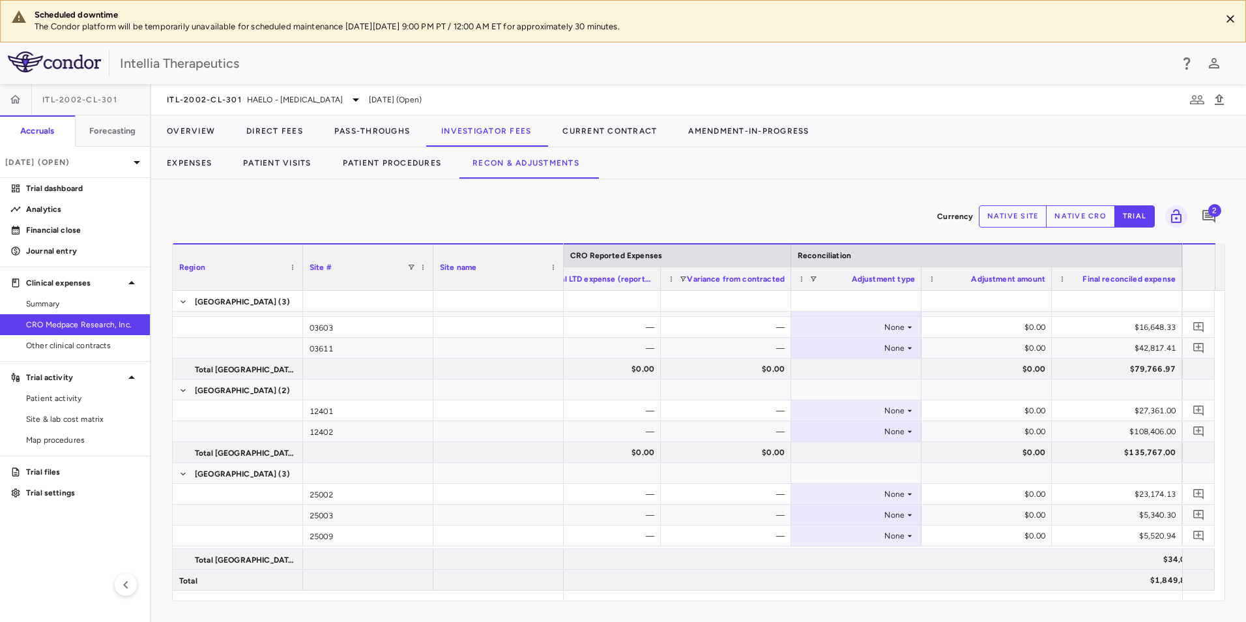
scroll to position [0, 0]
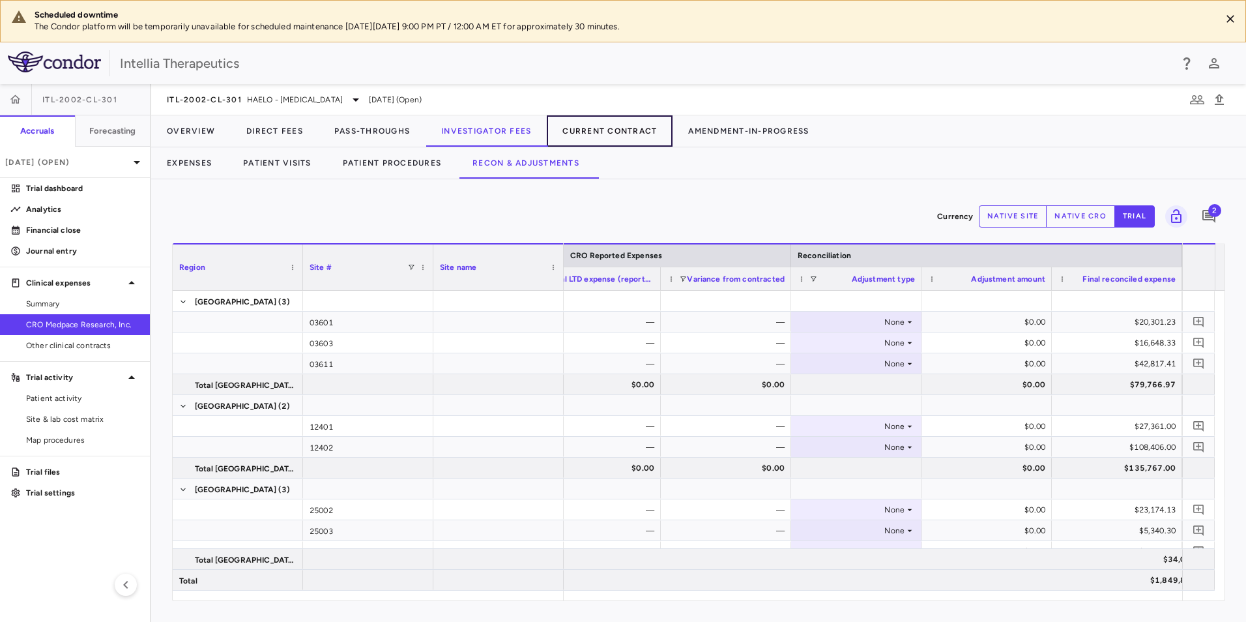
click at [657, 134] on button "Current Contract" at bounding box center [610, 130] width 126 height 31
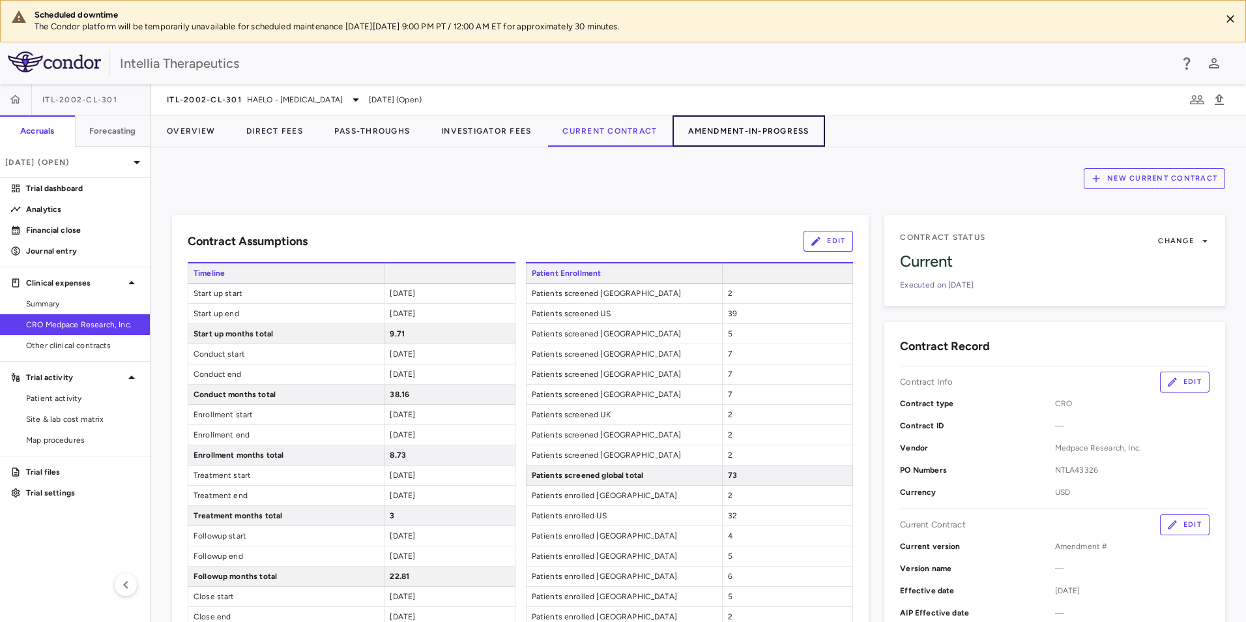
click at [718, 130] on button "Amendment-In-Progress" at bounding box center [749, 130] width 152 height 31
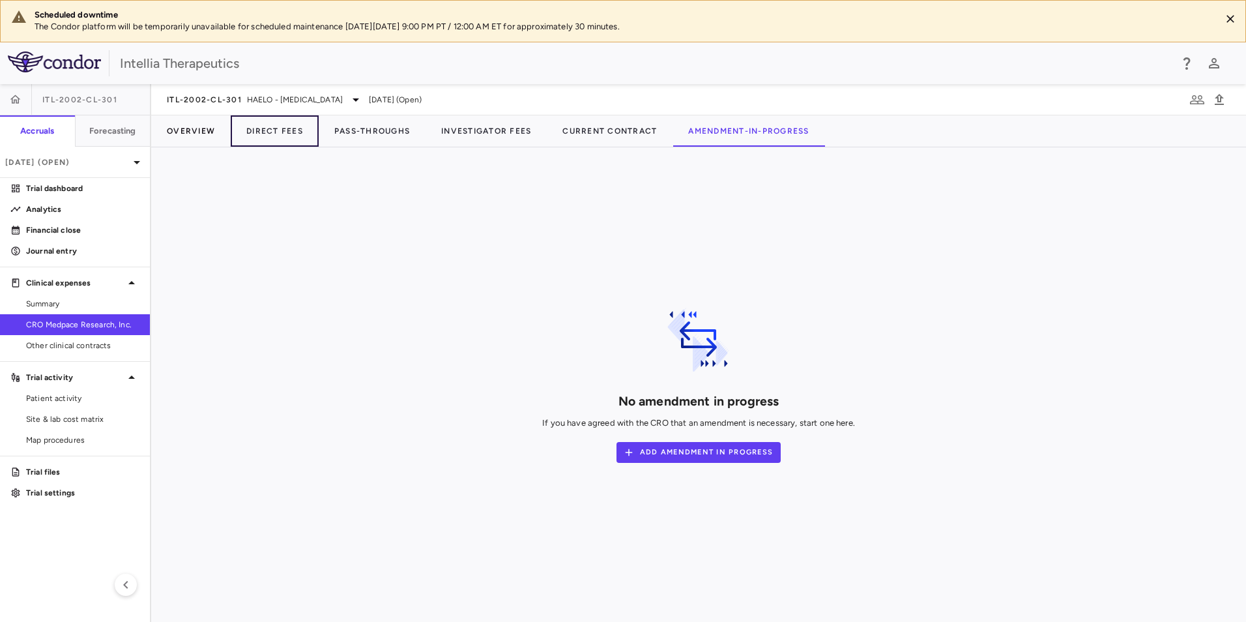
click at [259, 121] on button "Direct Fees" at bounding box center [275, 130] width 88 height 31
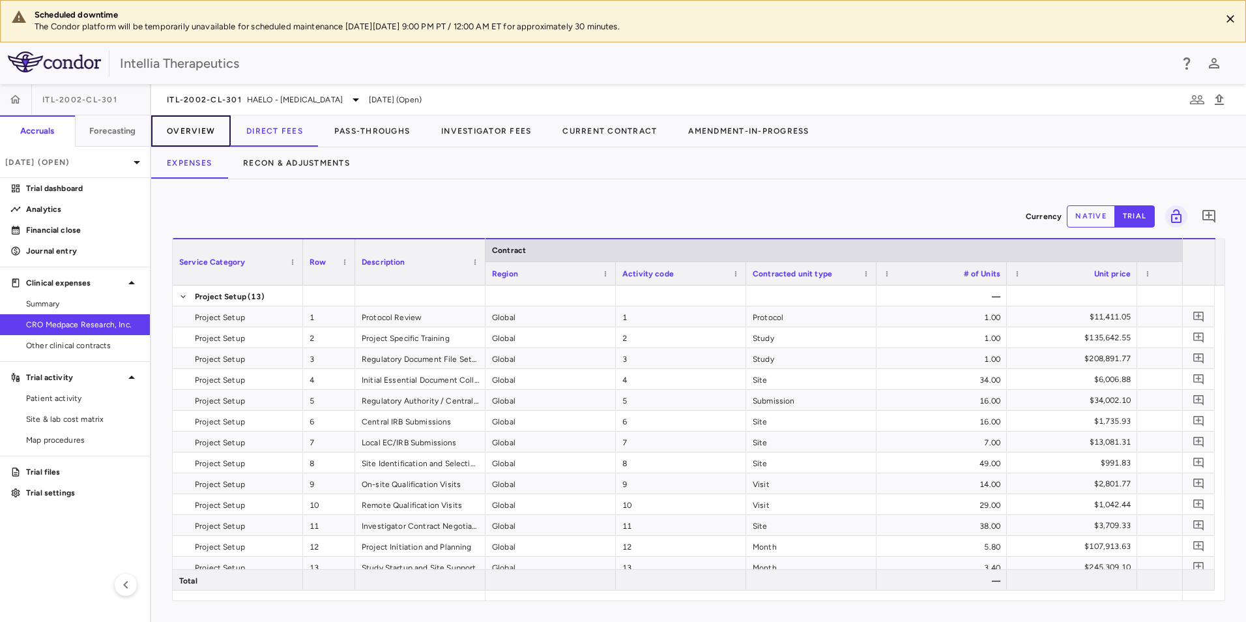
click at [181, 128] on button "Overview" at bounding box center [191, 130] width 80 height 31
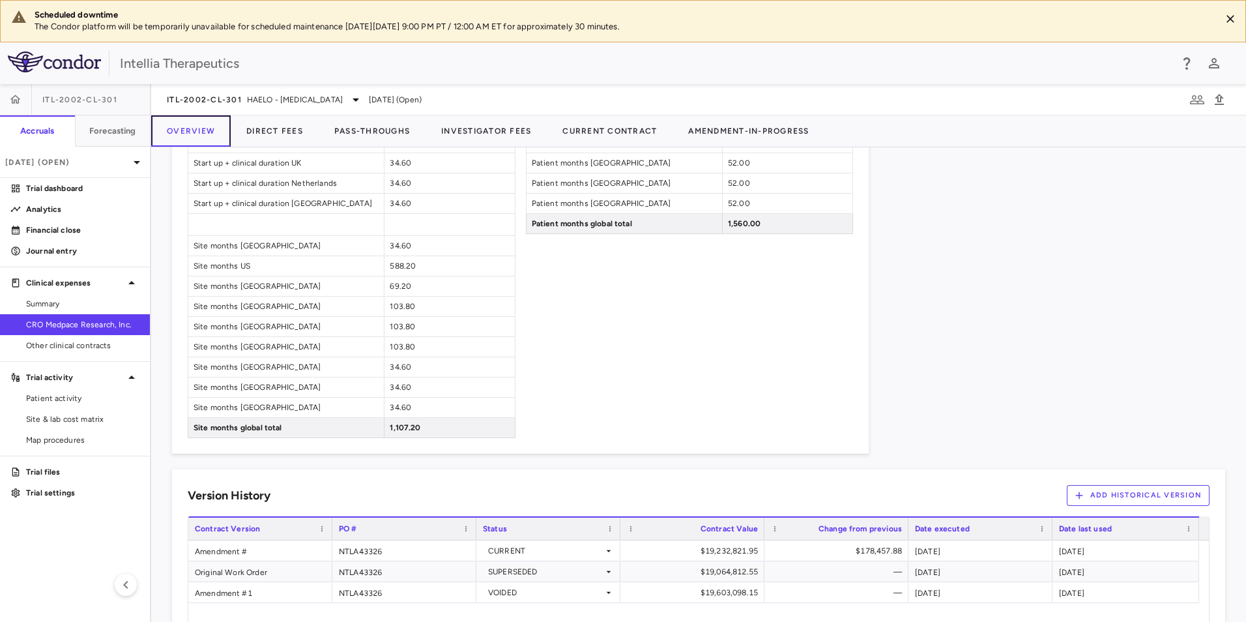
scroll to position [1151, 0]
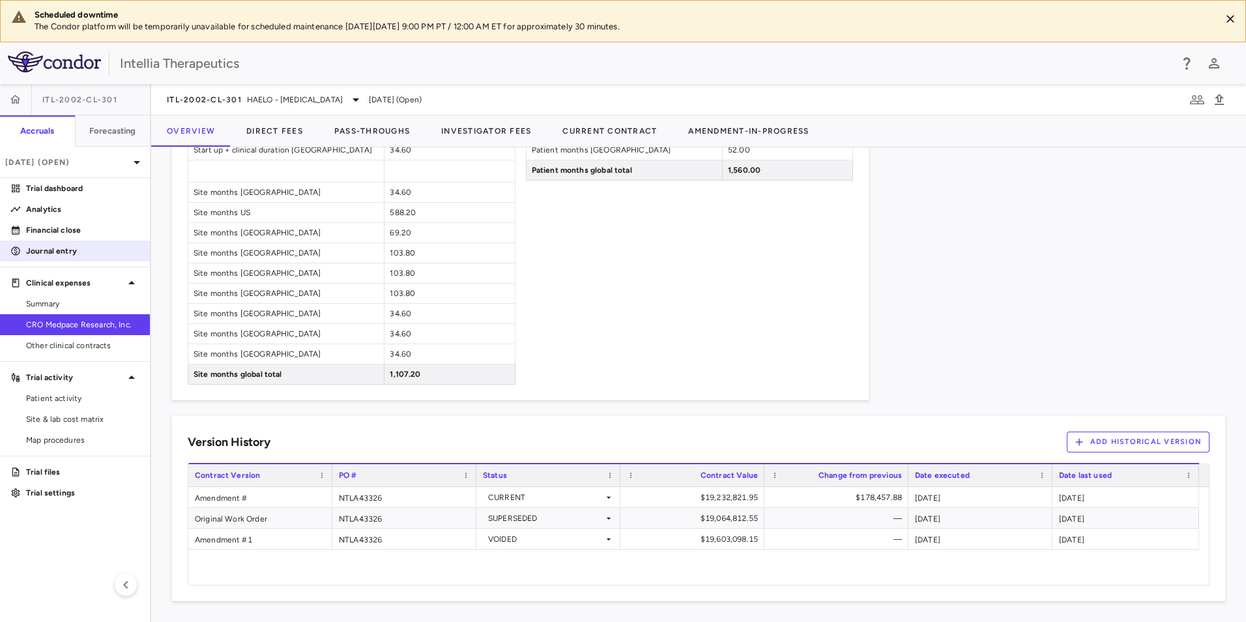
click at [68, 253] on p "Journal entry" at bounding box center [82, 251] width 113 height 12
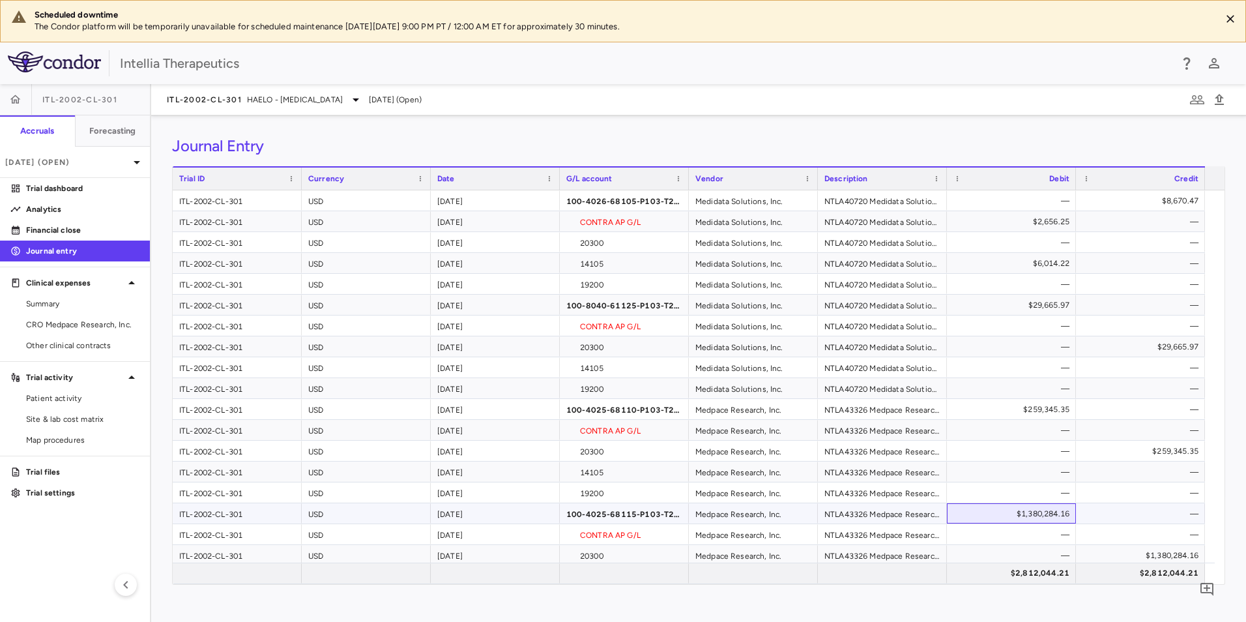
click at [1040, 518] on div "$1,380,284.16" at bounding box center [1014, 513] width 111 height 21
click at [1016, 516] on div "$1,380,284.16" at bounding box center [1014, 513] width 111 height 21
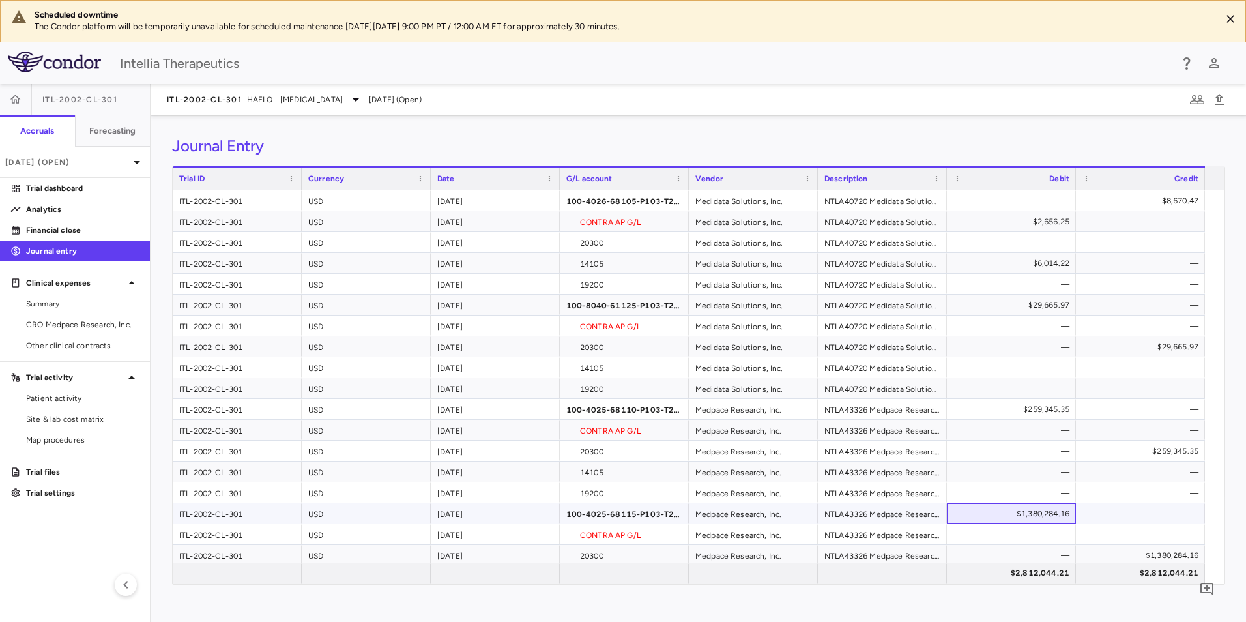
click at [1016, 516] on div "$1,380,284.16" at bounding box center [1014, 513] width 111 height 21
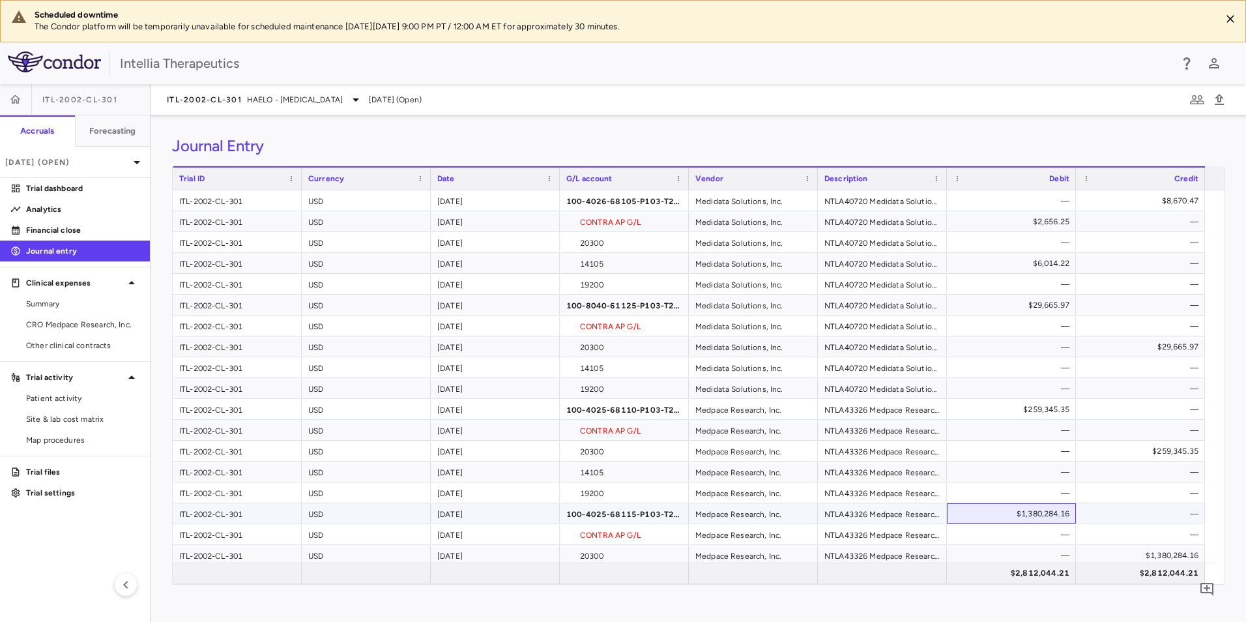
scroll to position [65, 0]
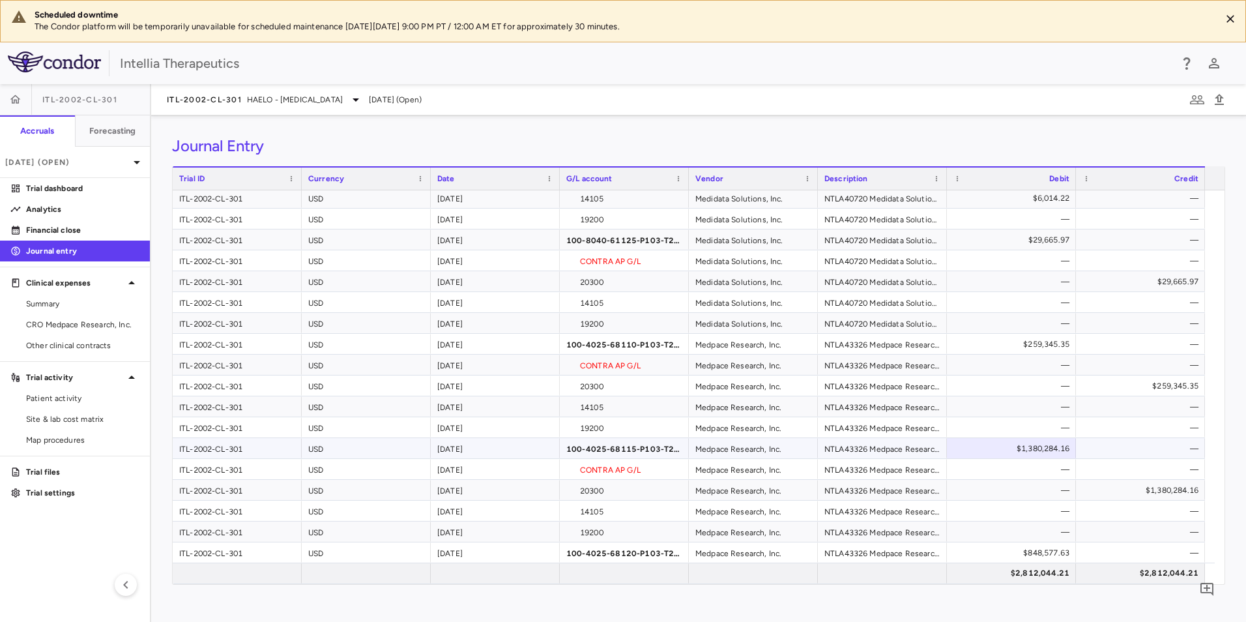
click at [880, 444] on div "NTLA43326 Medpace Research, Inc. INVESTIGATOR_FEES" at bounding box center [882, 448] width 129 height 20
click at [619, 447] on div "100-4025-68115-P103-T202-000-F000-F0000-CLN002" at bounding box center [624, 448] width 129 height 20
click at [507, 459] on div "[DATE]" at bounding box center [495, 469] width 129 height 20
click at [511, 446] on div "[DATE]" at bounding box center [495, 448] width 129 height 20
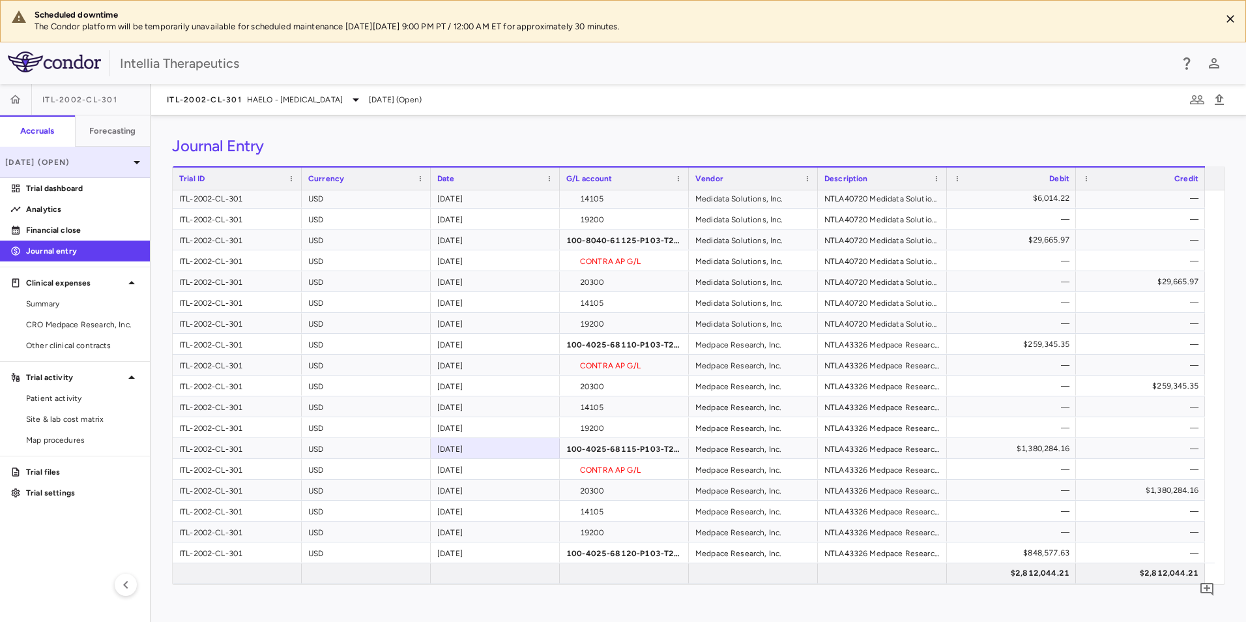
click at [64, 164] on p "[DATE] (Open)" at bounding box center [67, 162] width 124 height 12
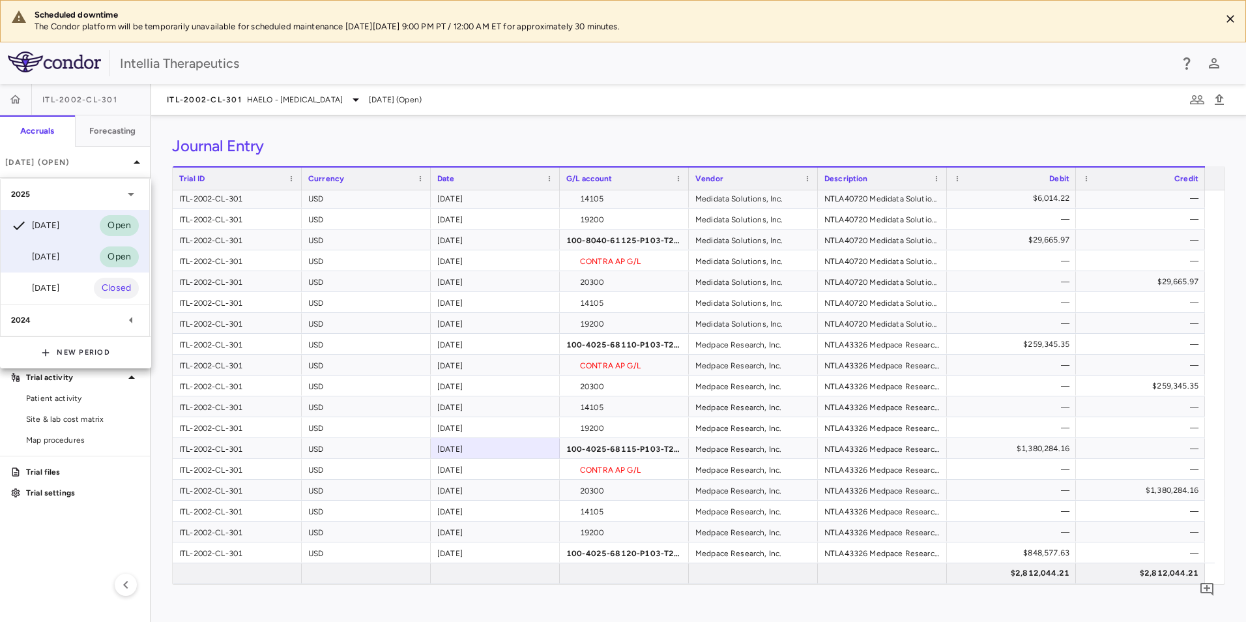
click at [52, 244] on div "[DATE] Open" at bounding box center [75, 256] width 149 height 31
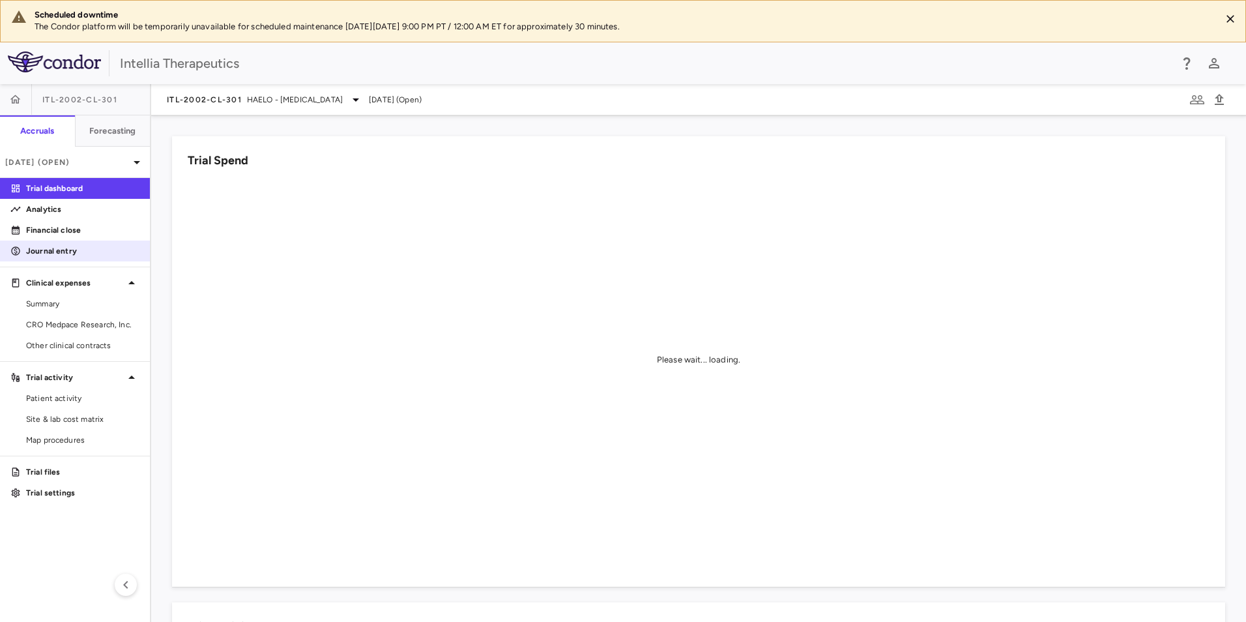
click at [80, 252] on p "Journal entry" at bounding box center [82, 251] width 113 height 12
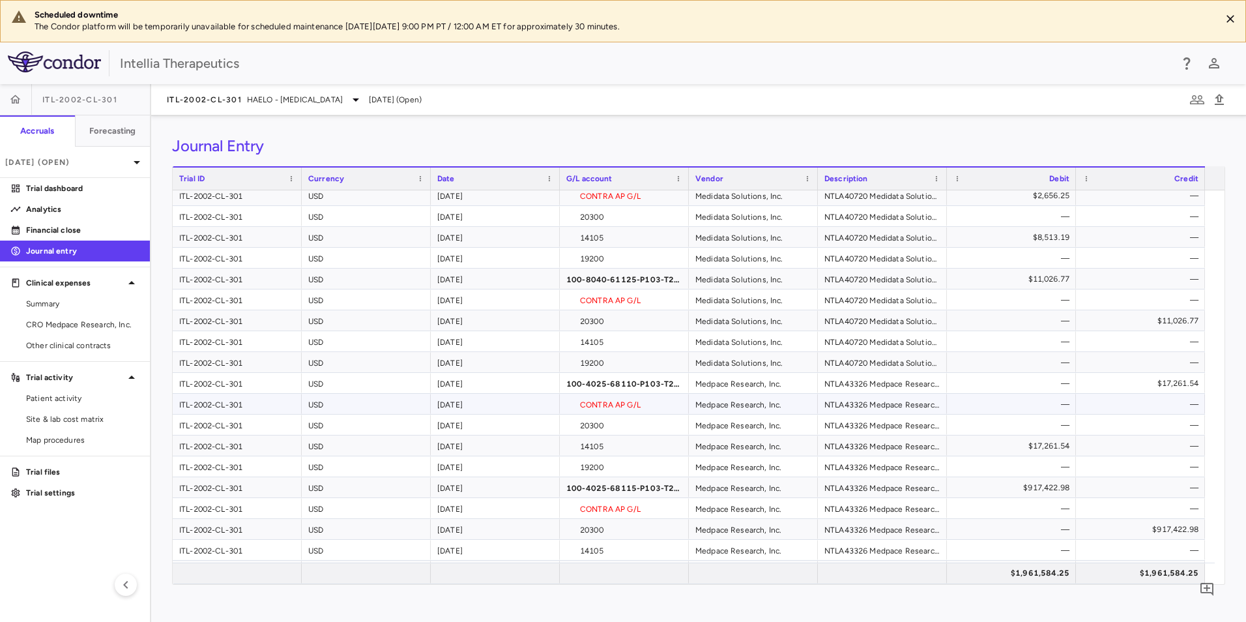
scroll to position [65, 0]
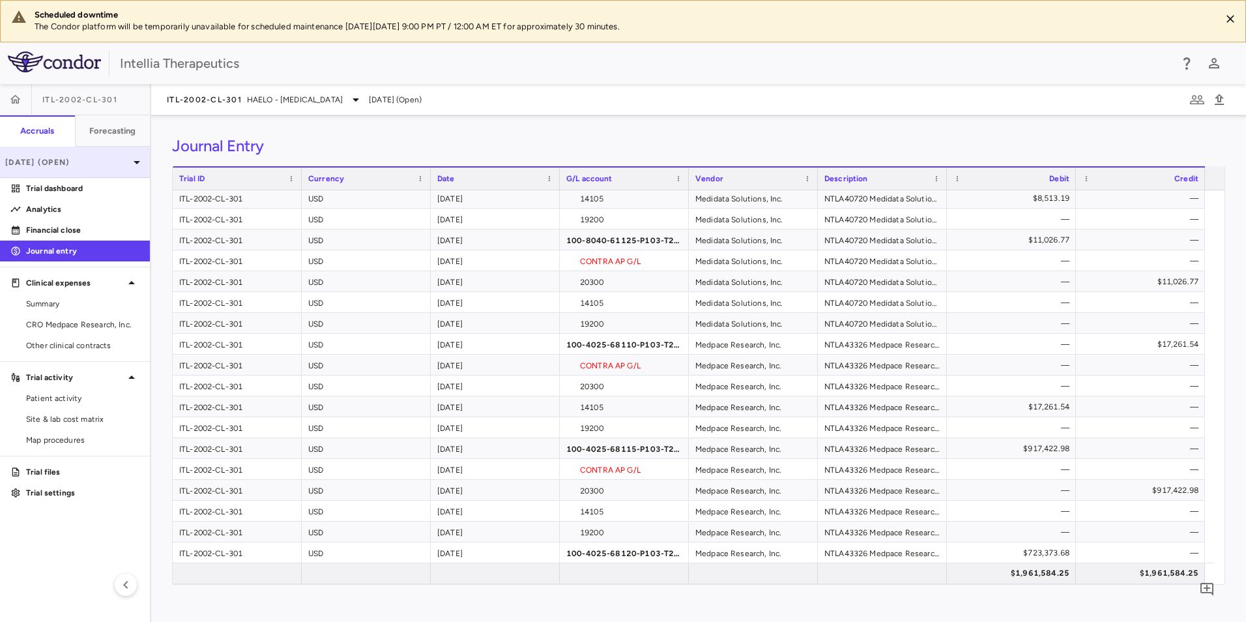
click at [94, 170] on div "[DATE] (Open)" at bounding box center [75, 162] width 150 height 31
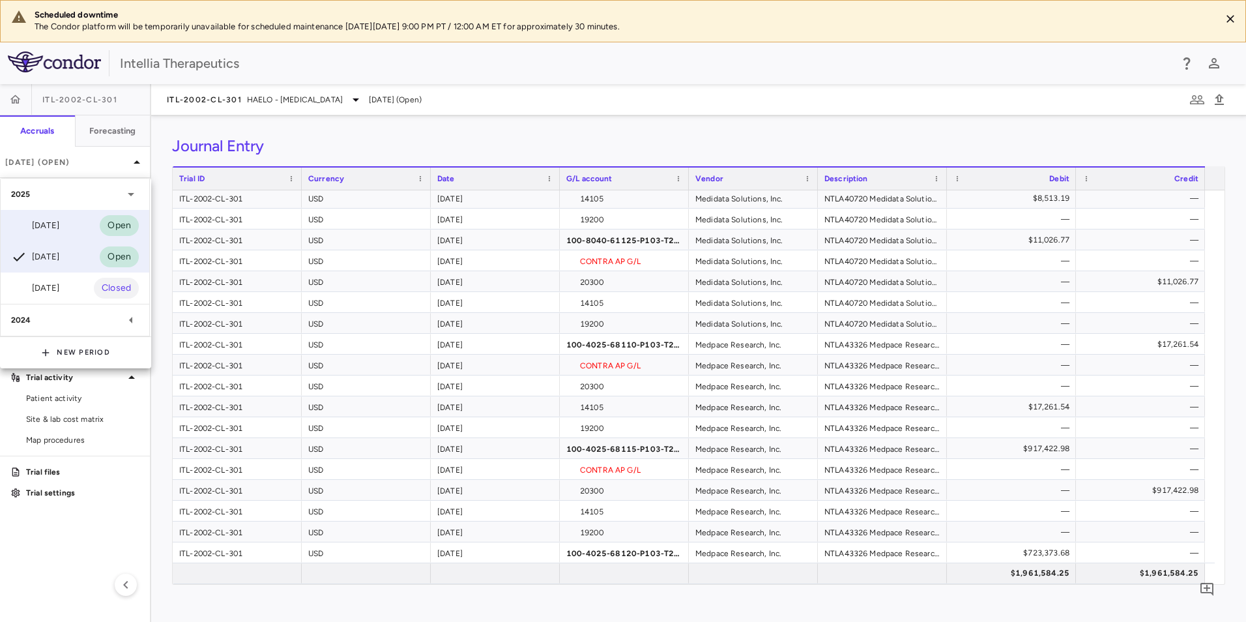
click at [59, 228] on div "[DATE]" at bounding box center [35, 226] width 48 height 16
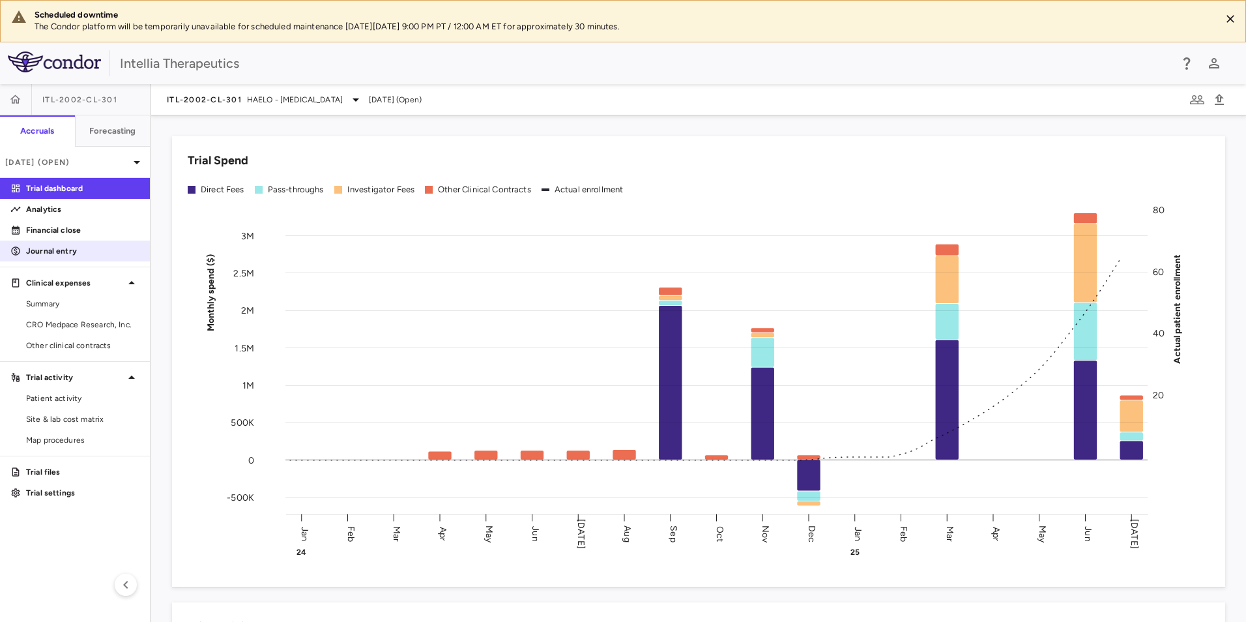
click at [78, 254] on p "Journal entry" at bounding box center [82, 251] width 113 height 12
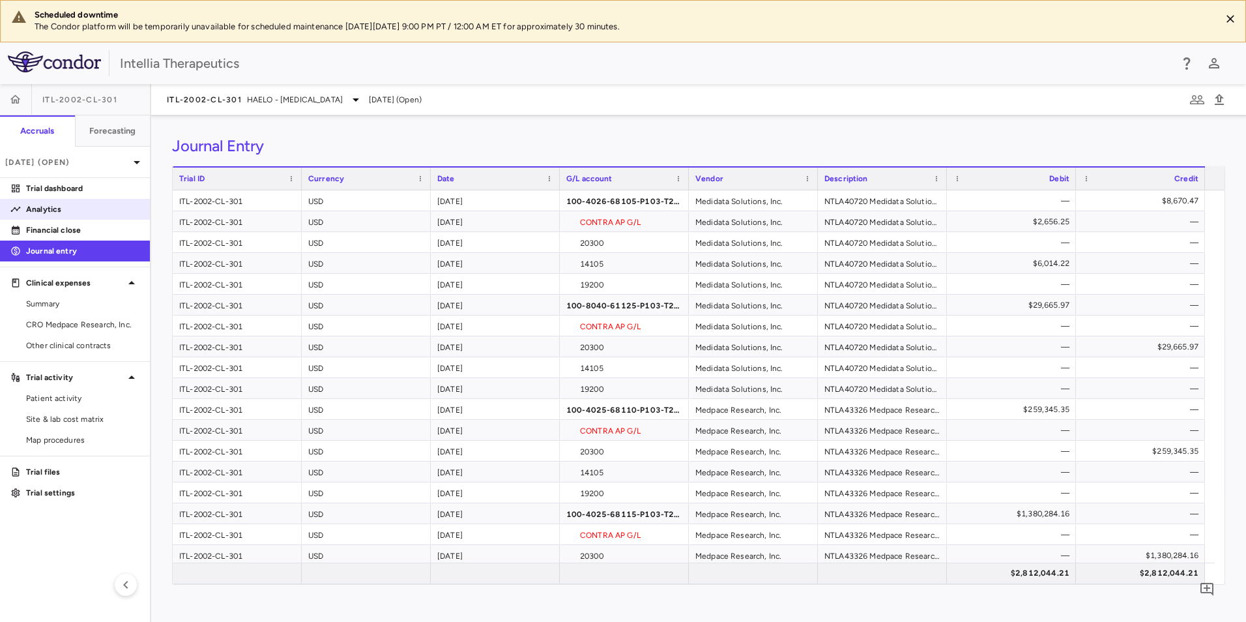
click at [57, 199] on div "Analytics" at bounding box center [75, 209] width 150 height 21
click at [59, 192] on p "Trial dashboard" at bounding box center [82, 189] width 113 height 12
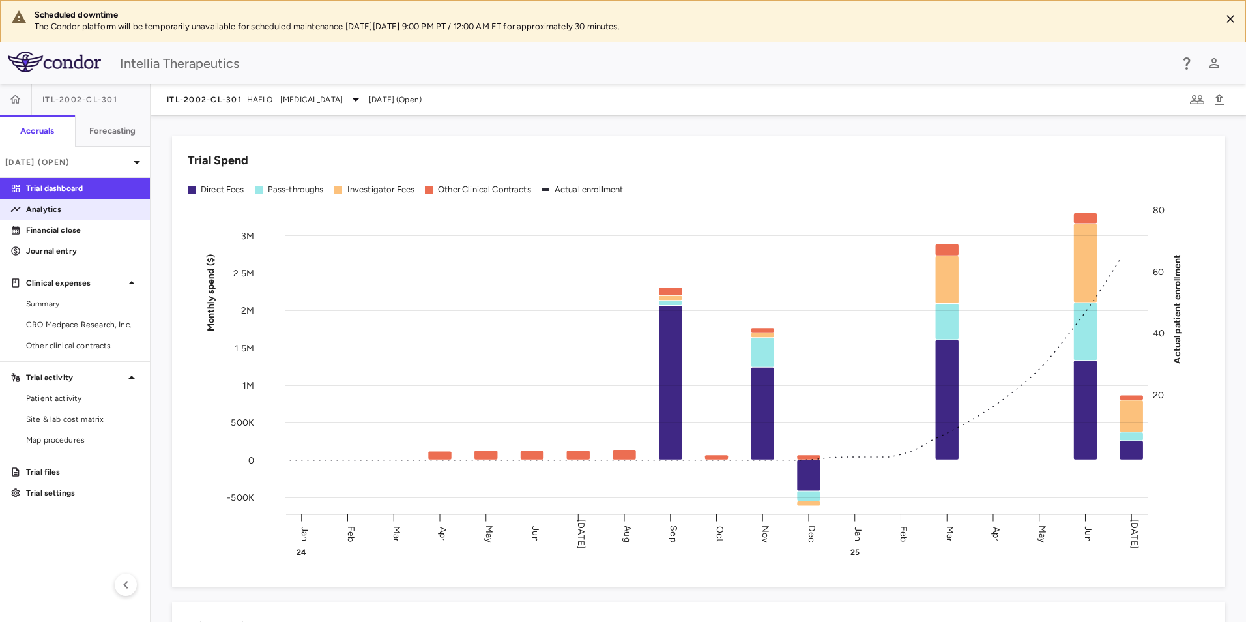
click at [58, 202] on link "Analytics" at bounding box center [75, 209] width 150 height 20
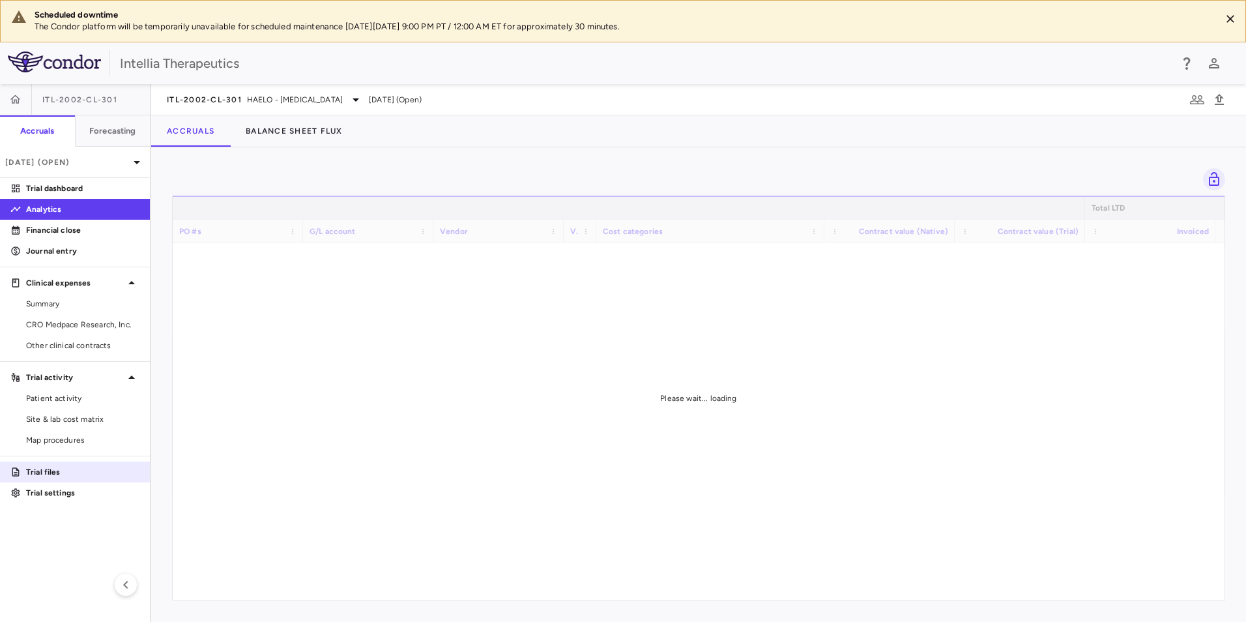
click at [74, 475] on p "Trial files" at bounding box center [82, 472] width 113 height 12
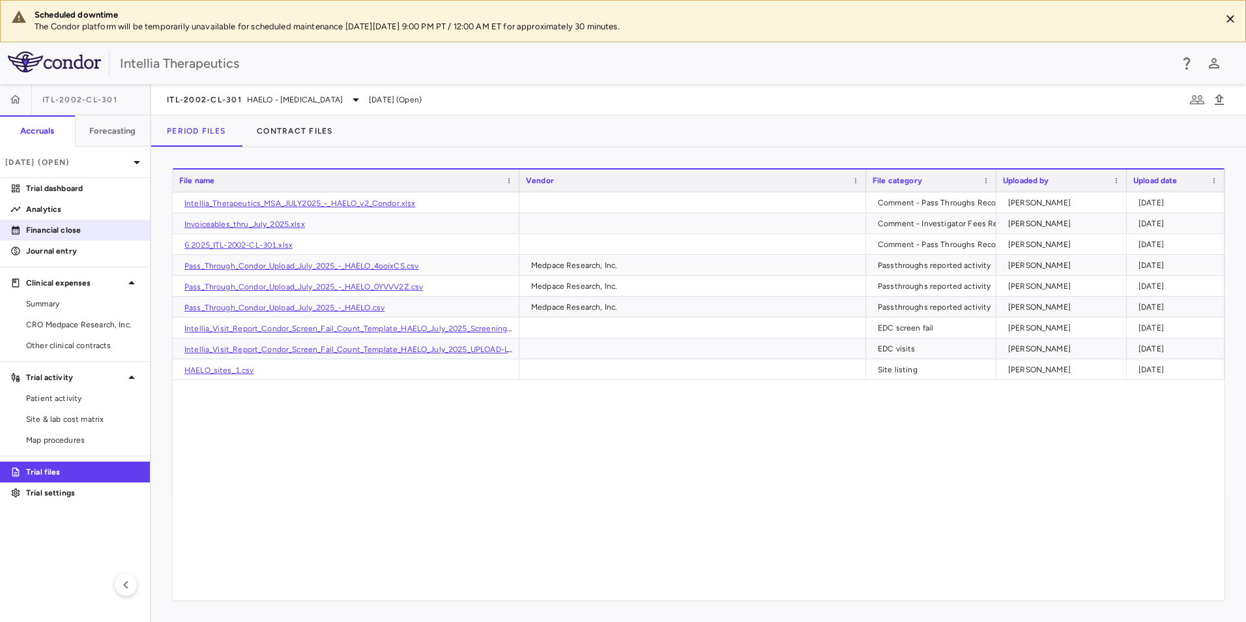
click at [78, 227] on p "Financial close" at bounding box center [82, 230] width 113 height 12
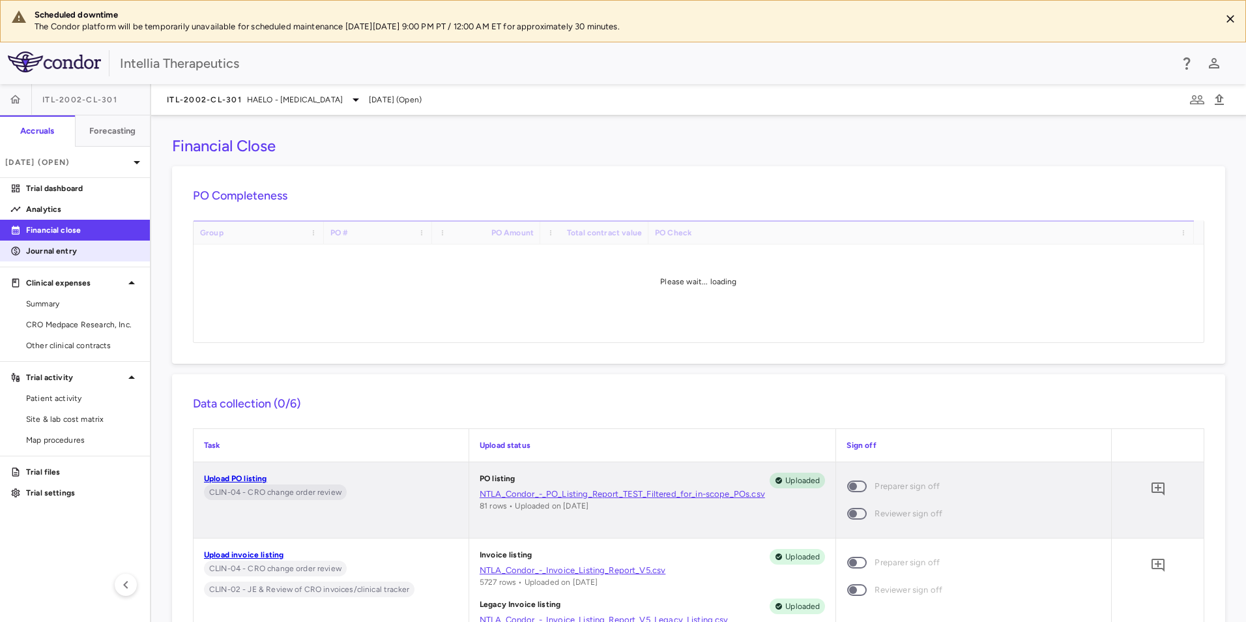
click at [82, 250] on p "Journal entry" at bounding box center [82, 251] width 113 height 12
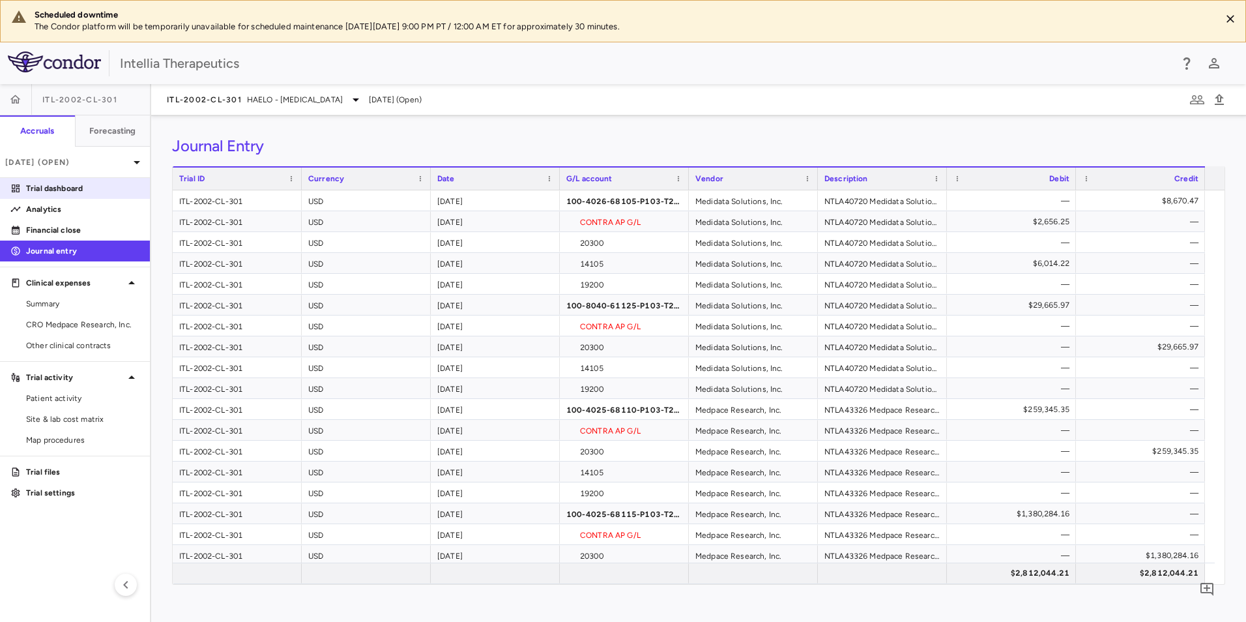
click at [83, 198] on link "Trial dashboard" at bounding box center [75, 189] width 150 height 20
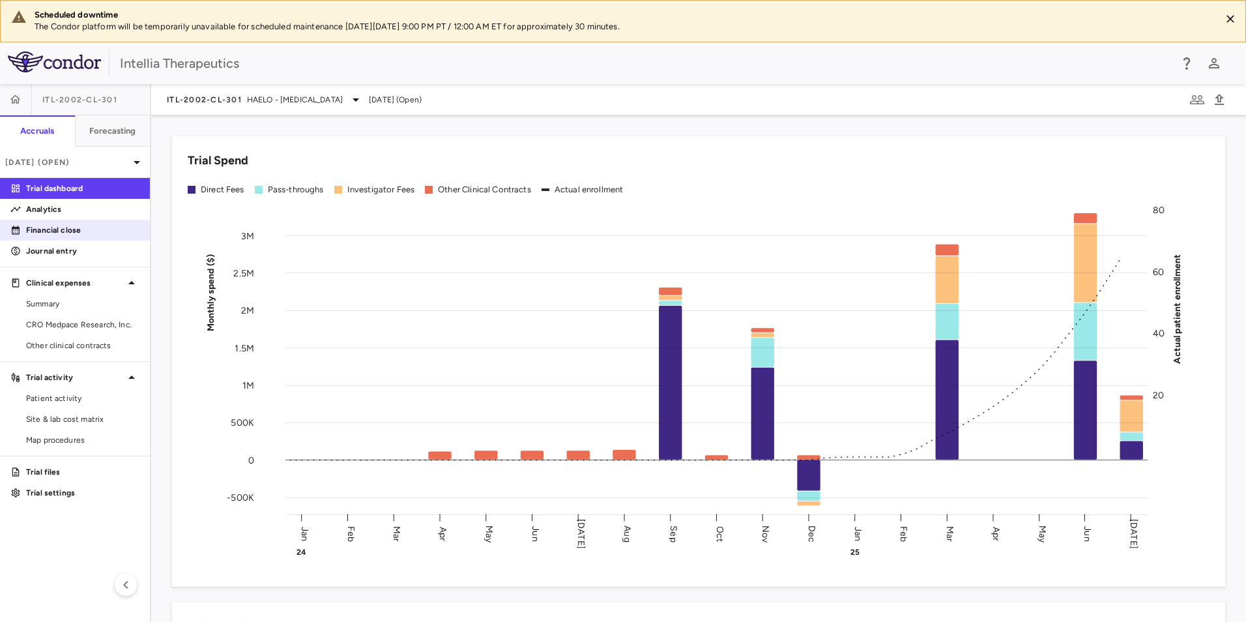
click at [78, 222] on link "Financial close" at bounding box center [75, 230] width 150 height 20
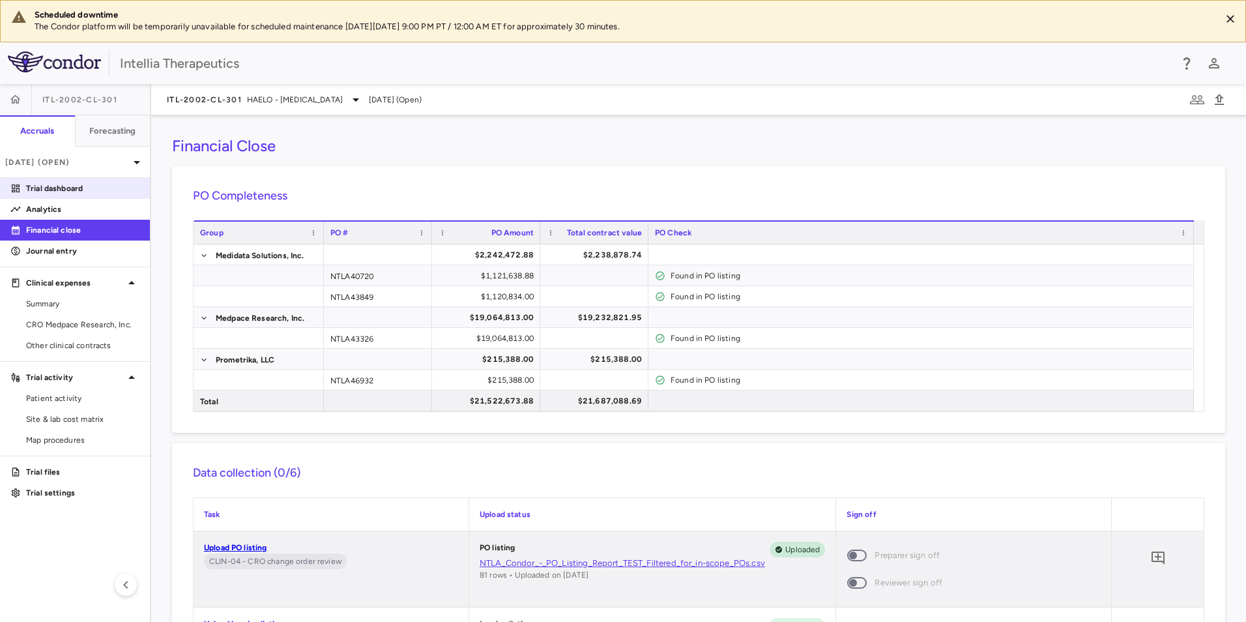
click at [89, 194] on p "Trial dashboard" at bounding box center [82, 189] width 113 height 12
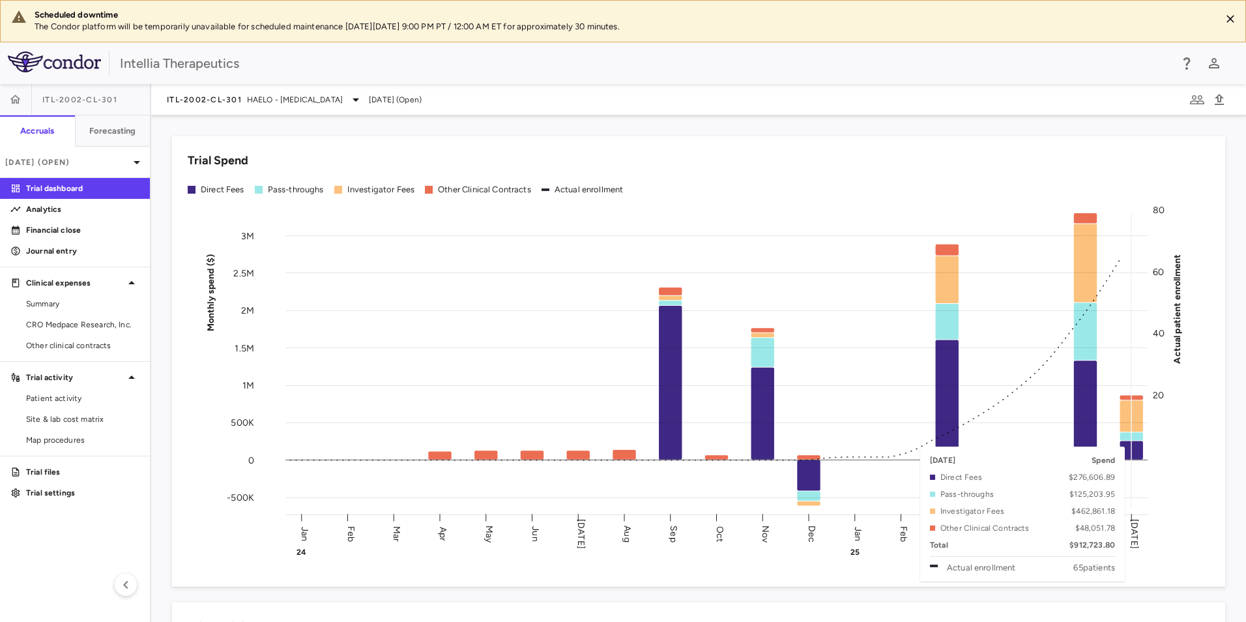
click at [1135, 440] on rect at bounding box center [717, 360] width 862 height 295
click at [1134, 405] on rect at bounding box center [717, 360] width 862 height 295
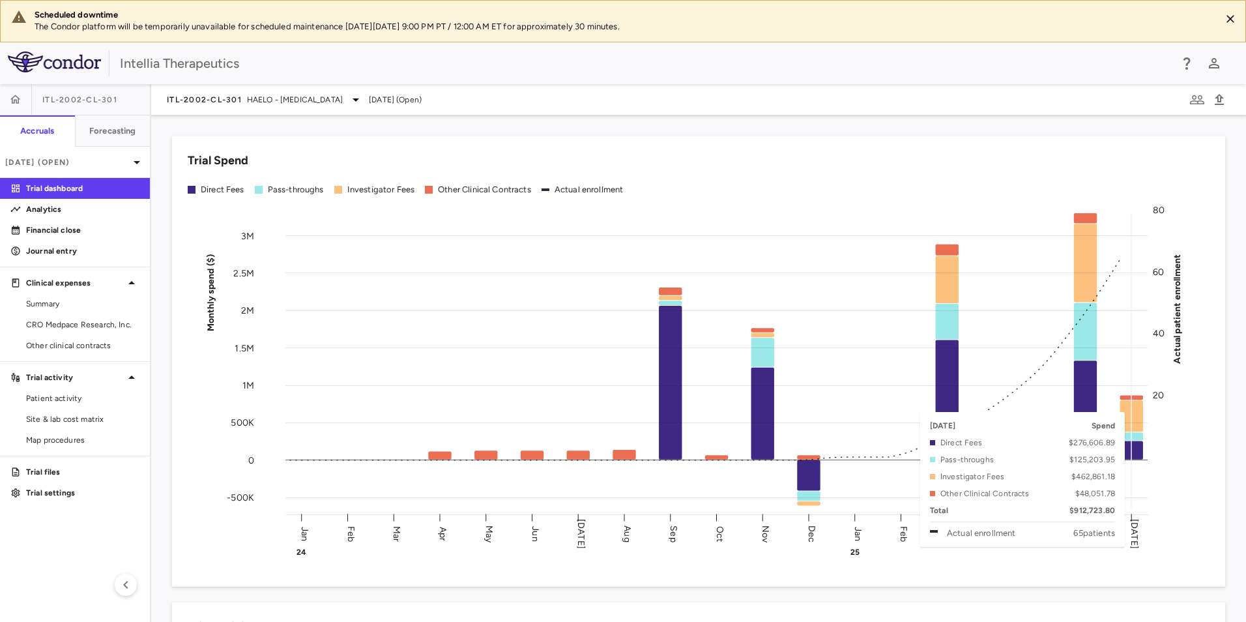
click at [1132, 405] on rect at bounding box center [717, 360] width 862 height 295
click at [1130, 419] on rect at bounding box center [717, 360] width 862 height 295
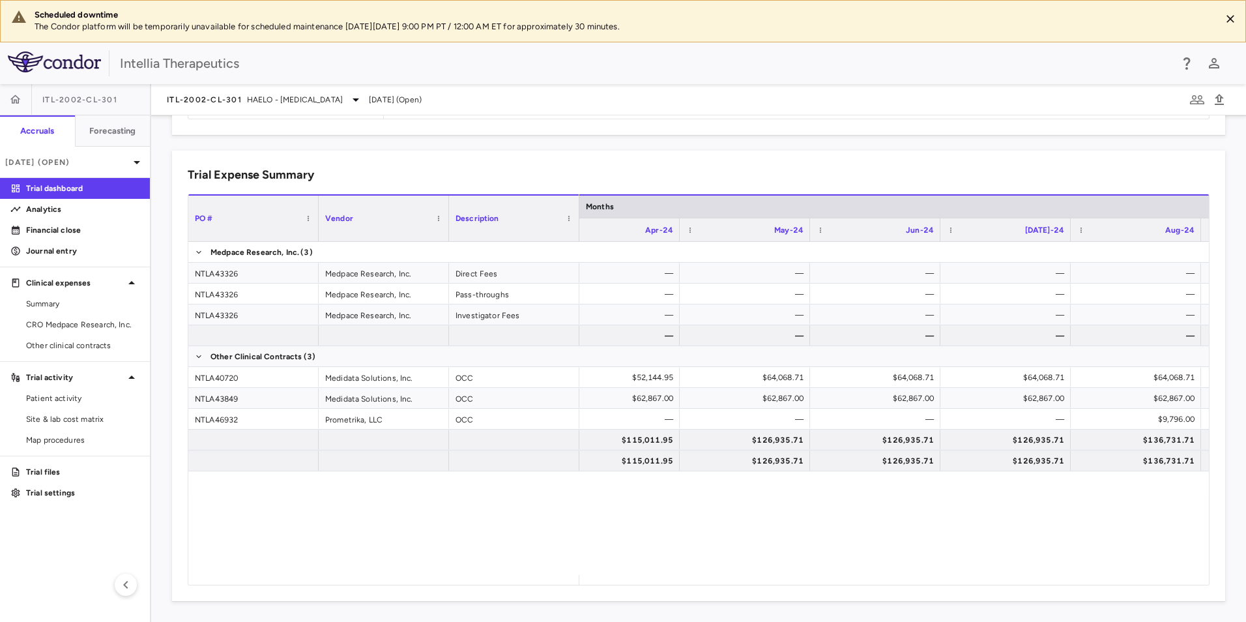
scroll to position [0, 859]
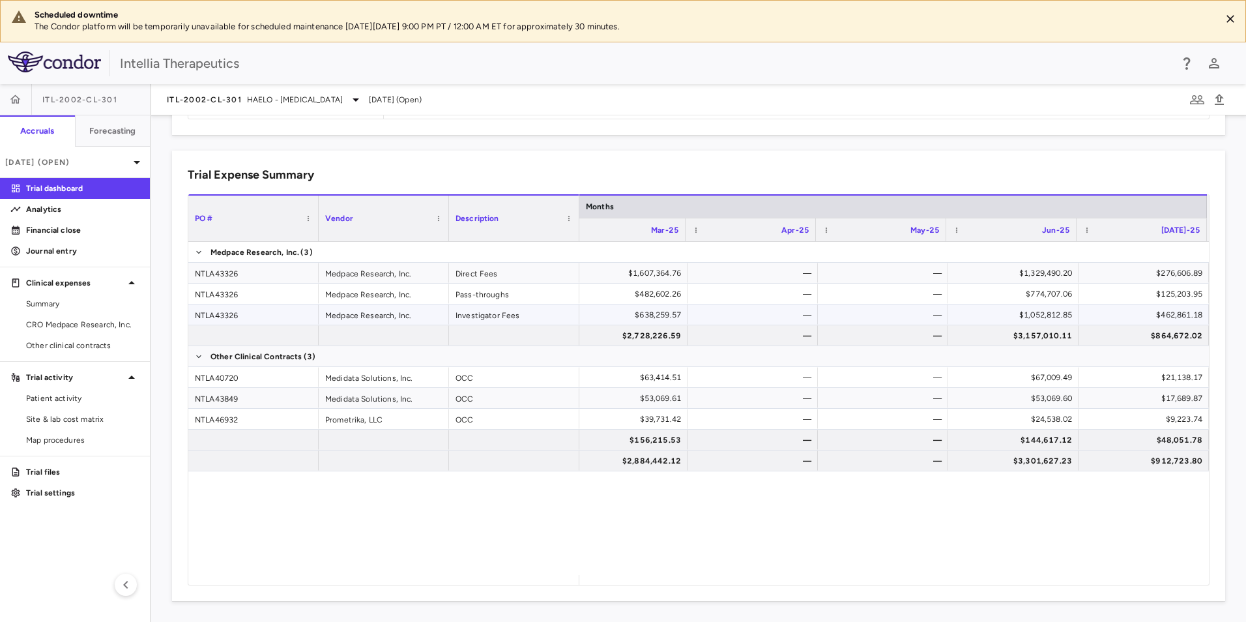
click at [1178, 315] on div "$462,861.18" at bounding box center [1147, 314] width 112 height 21
click at [1167, 315] on div "$462,861.18" at bounding box center [1147, 314] width 112 height 21
click at [1164, 312] on div "$462,861.18" at bounding box center [1147, 314] width 112 height 21
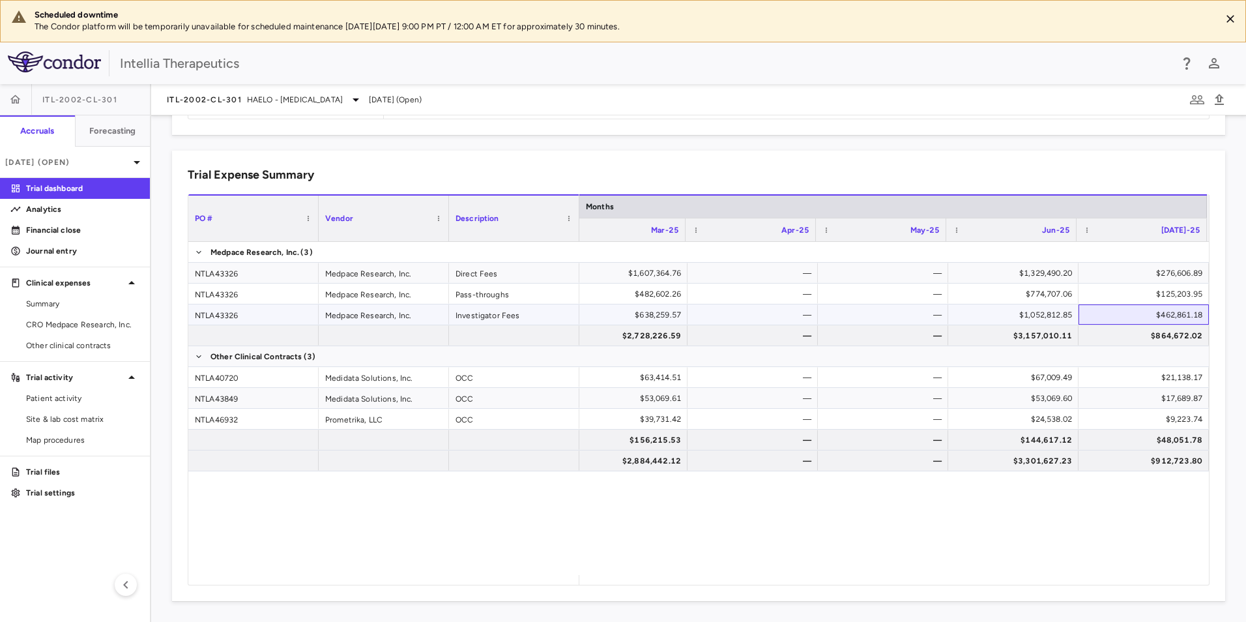
click at [1164, 312] on div "$462,861.18" at bounding box center [1147, 314] width 112 height 21
click at [1166, 312] on div "$462,861.18" at bounding box center [1147, 314] width 112 height 21
click at [1176, 314] on div "$462,861.18" at bounding box center [1147, 314] width 112 height 21
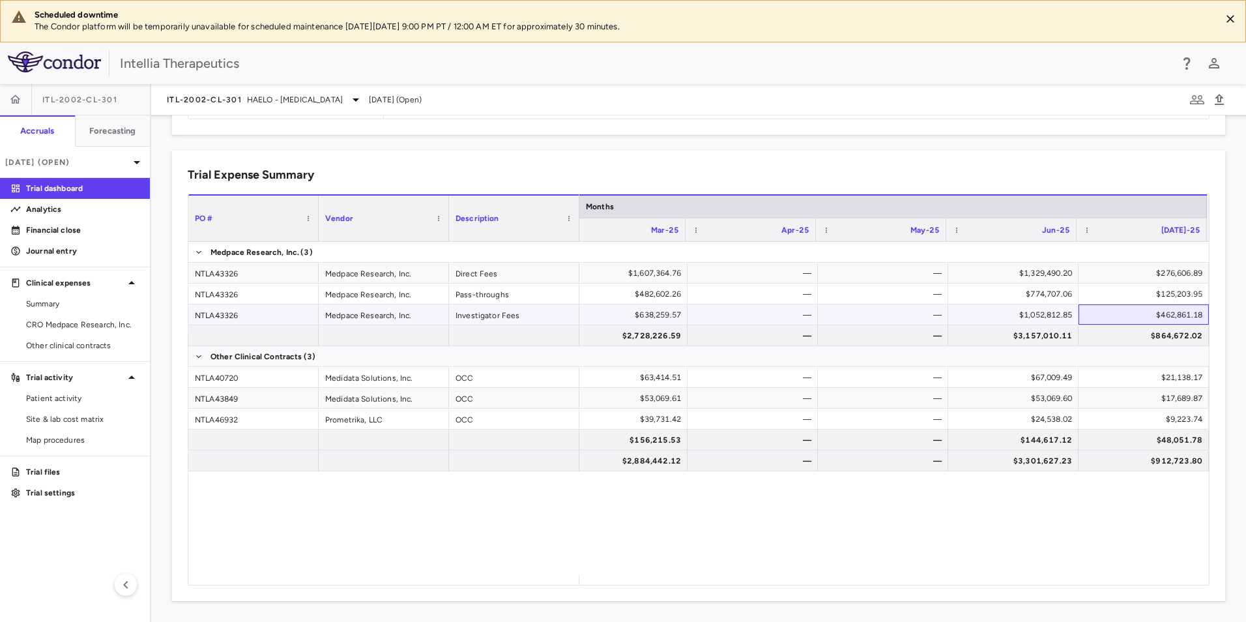
click at [1176, 314] on div "$462,861.18" at bounding box center [1147, 314] width 112 height 21
click at [91, 214] on p "Analytics" at bounding box center [82, 209] width 113 height 12
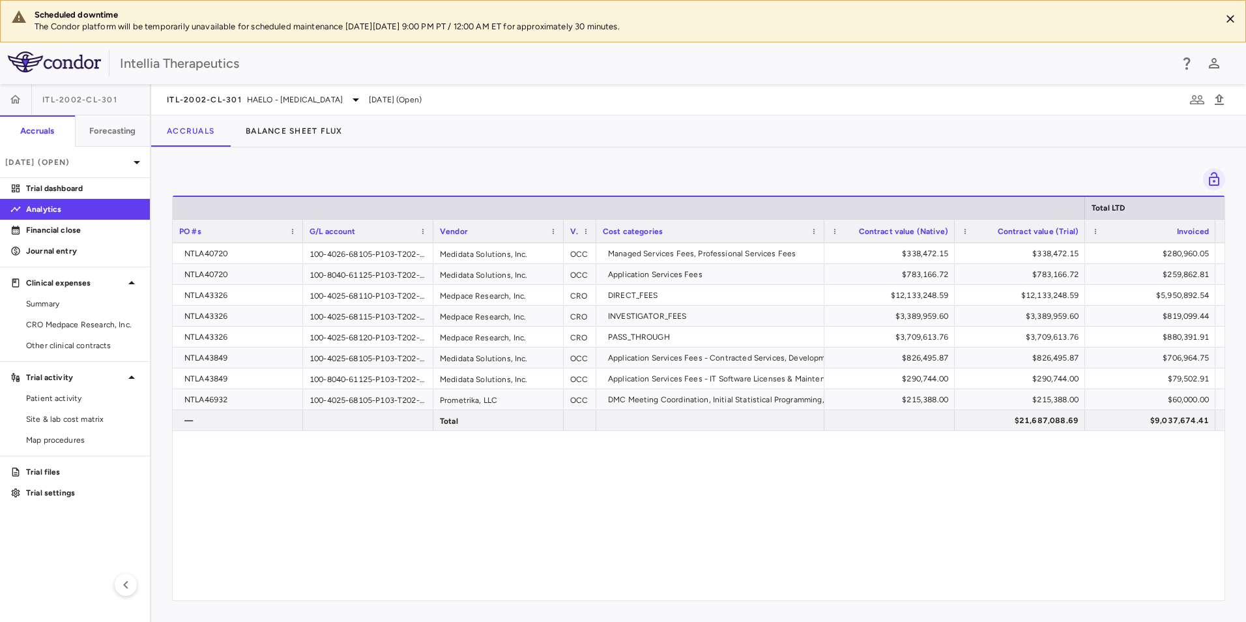
drag, startPoint x: 478, startPoint y: 590, endPoint x: 488, endPoint y: 596, distance: 11.8
click at [486, 595] on div "Total LTD PO #s G/L account Vendor Vendor type" at bounding box center [699, 398] width 1052 height 405
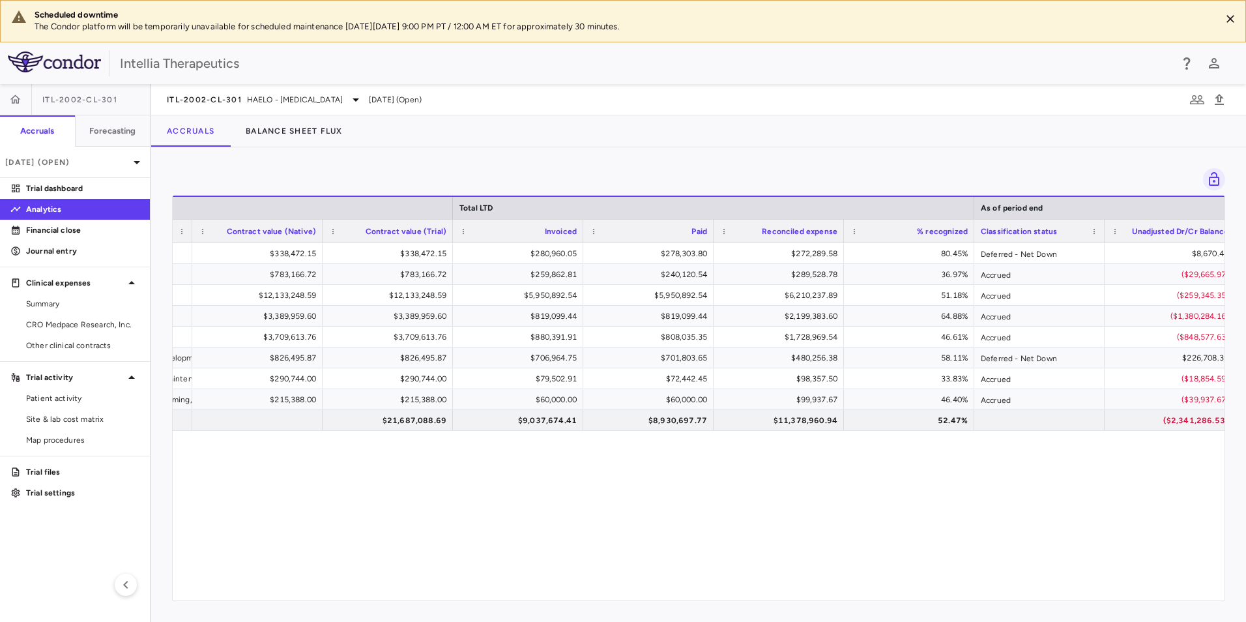
scroll to position [0, 630]
